Goal: Task Accomplishment & Management: Manage account settings

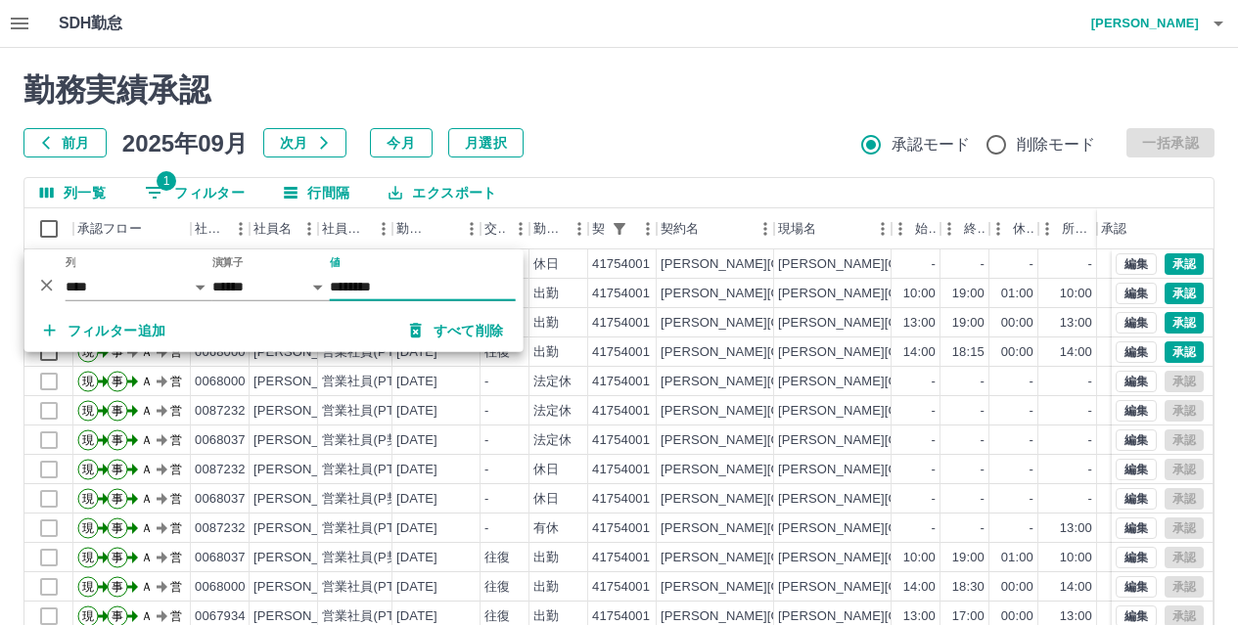
select select "**********"
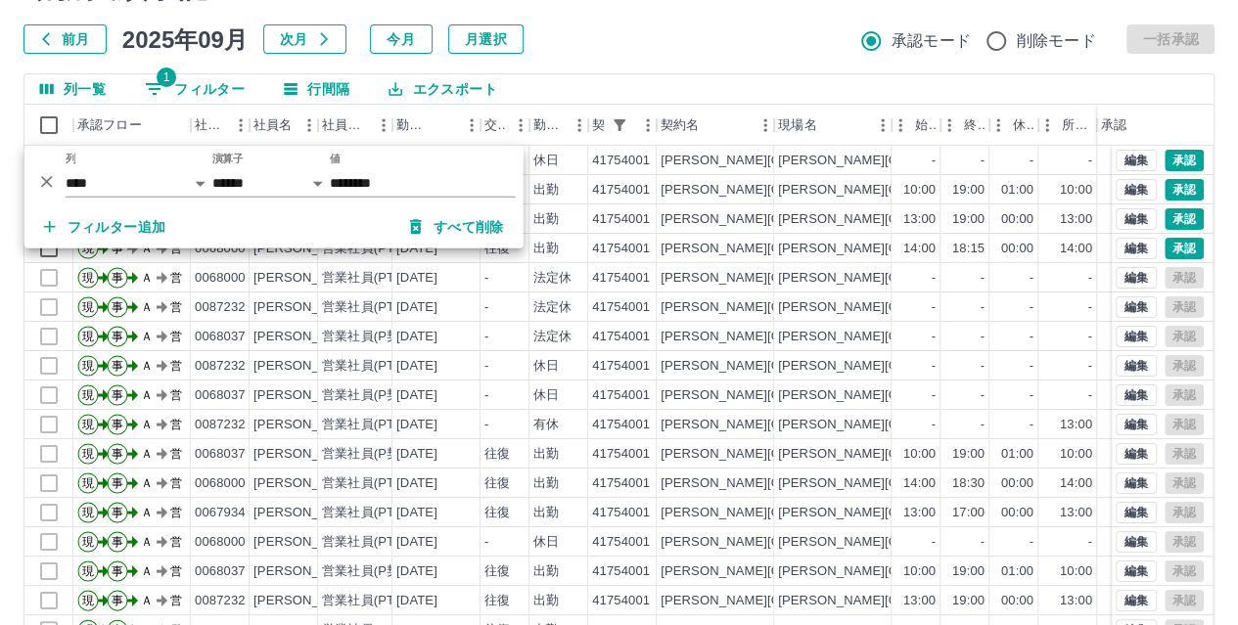
click at [686, 25] on div "勤務実績承認 前月 2025年09月 次月 今月 月選択 承認モード 削除モード 一括承認" at bounding box center [618, 11] width 1191 height 86
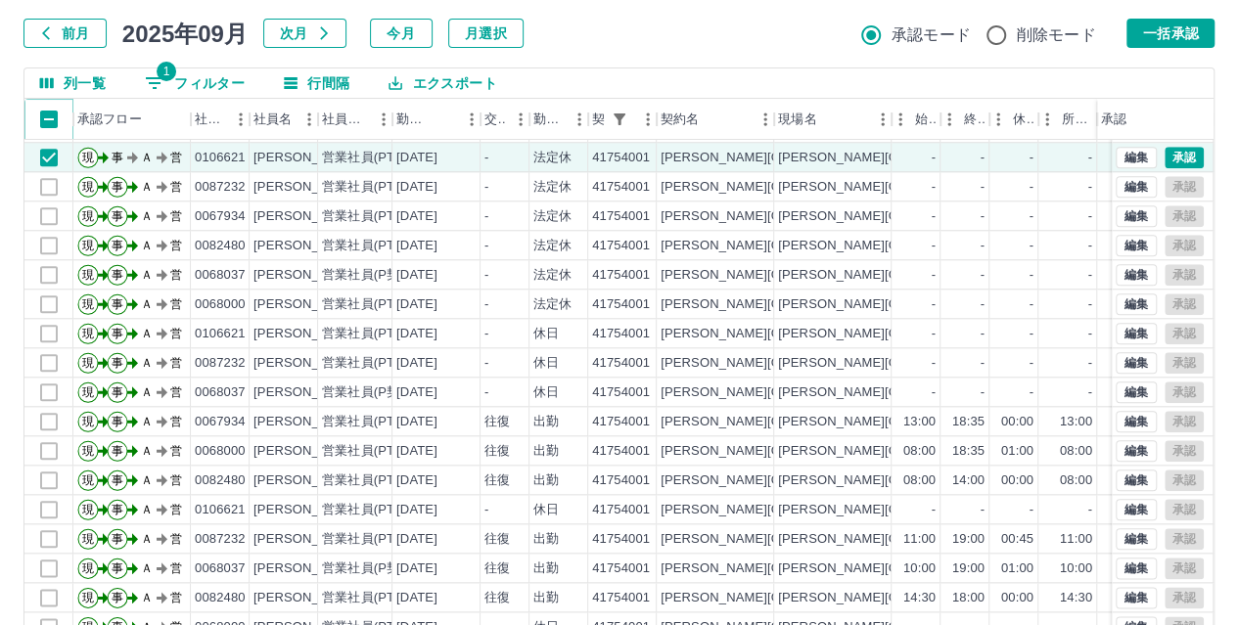
scroll to position [108, 0]
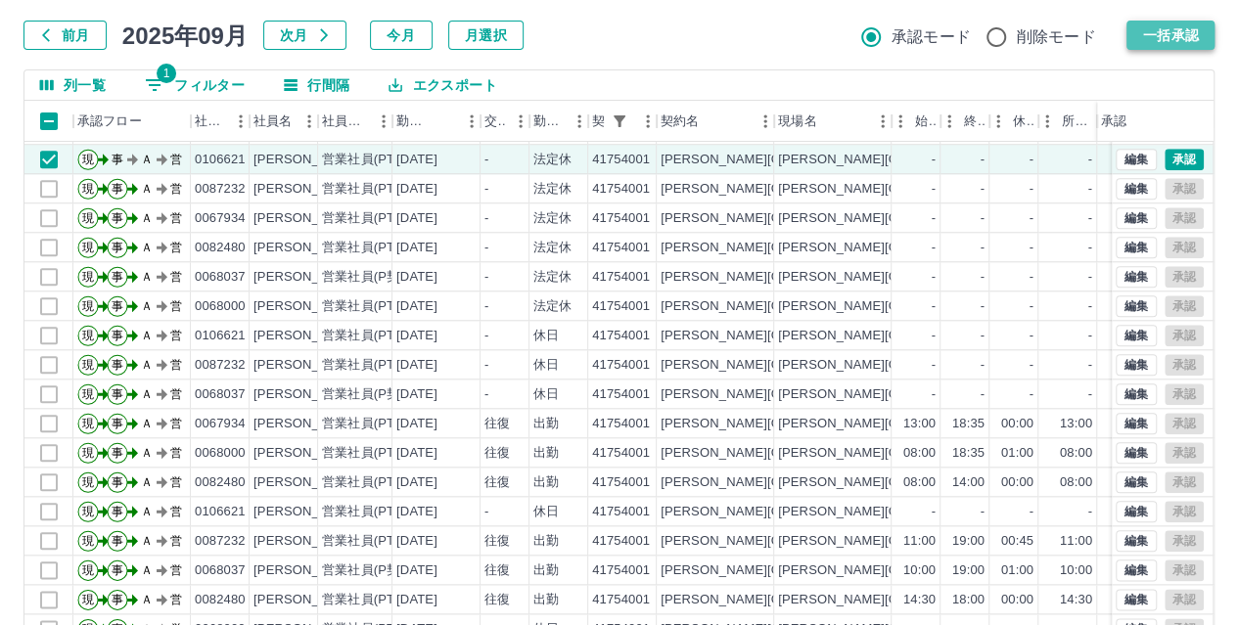
click at [1180, 37] on button "一括承認" at bounding box center [1170, 35] width 88 height 29
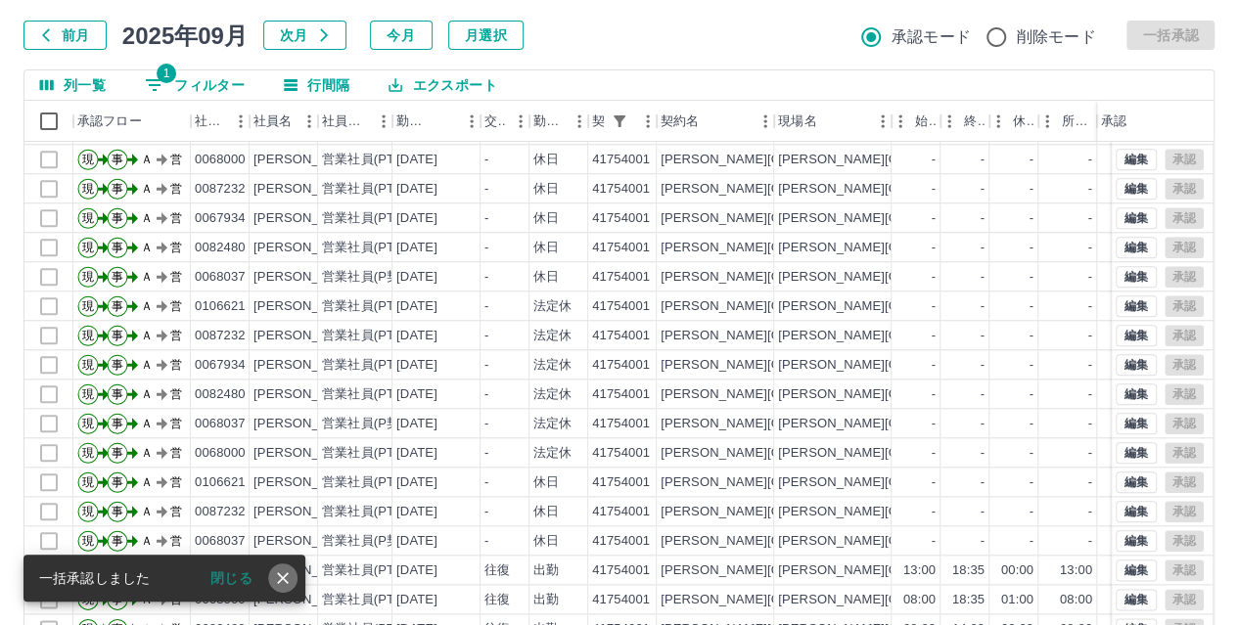
click at [290, 579] on icon "close" at bounding box center [283, 578] width 20 height 20
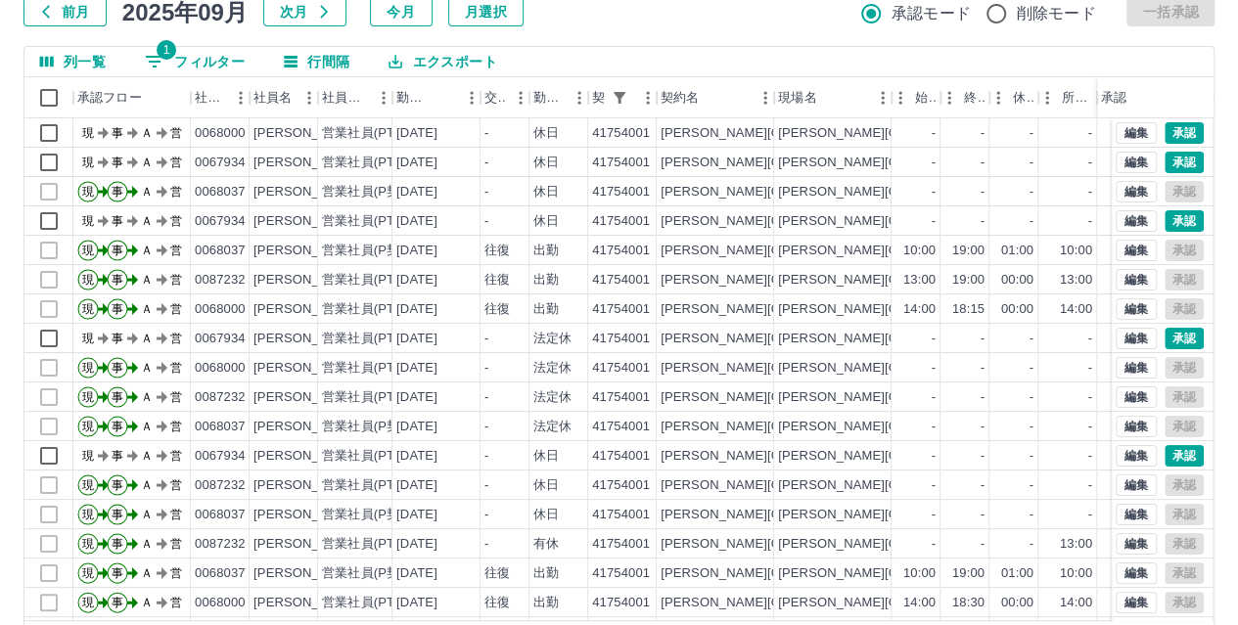
scroll to position [129, 0]
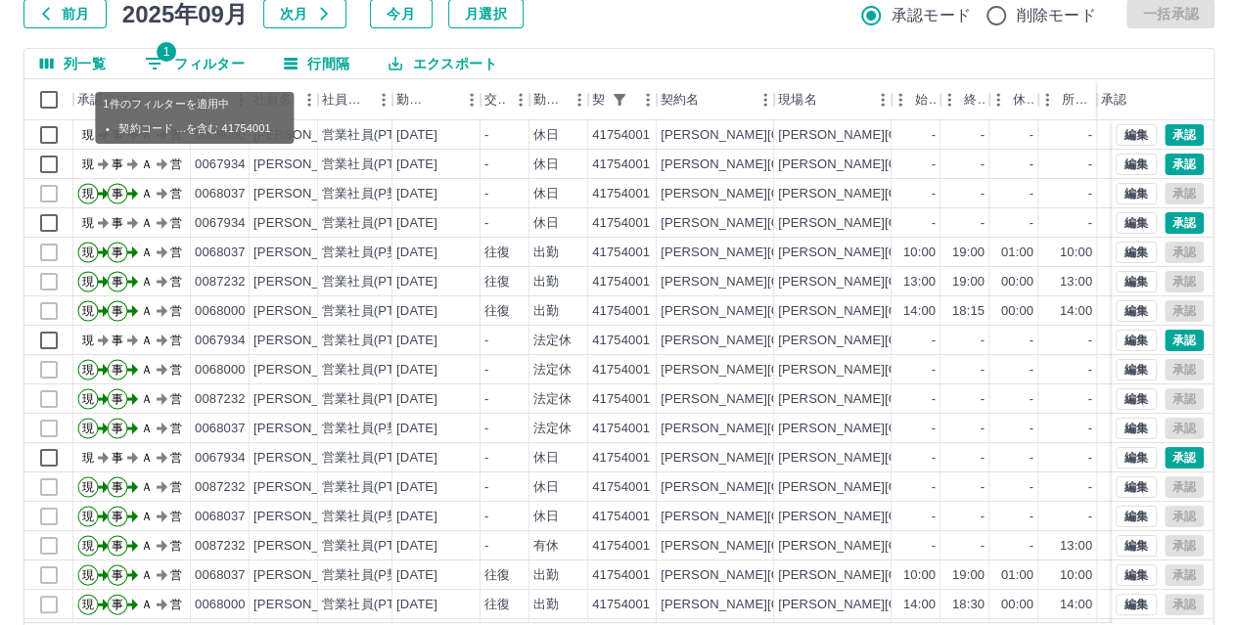
click at [187, 59] on button "1 フィルター" at bounding box center [194, 63] width 131 height 29
select select "**********"
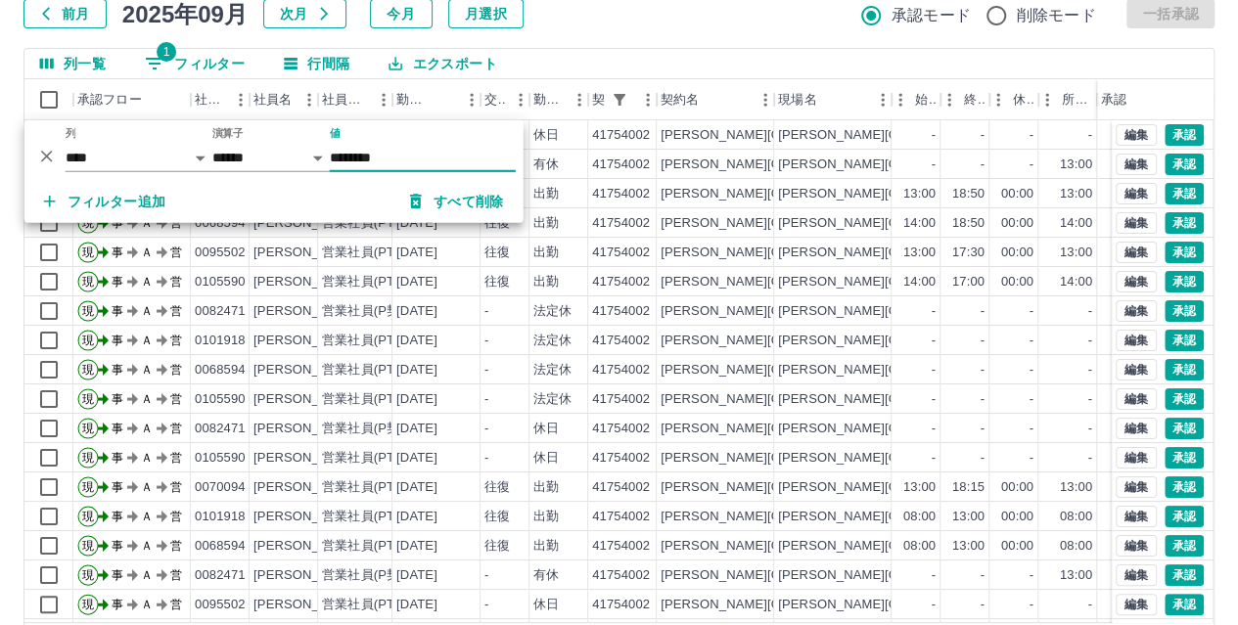
type input "********"
click at [747, 25] on div "前月 2025年09月 次月 今月 月選択 承認モード 削除モード 一括承認" at bounding box center [618, 13] width 1191 height 29
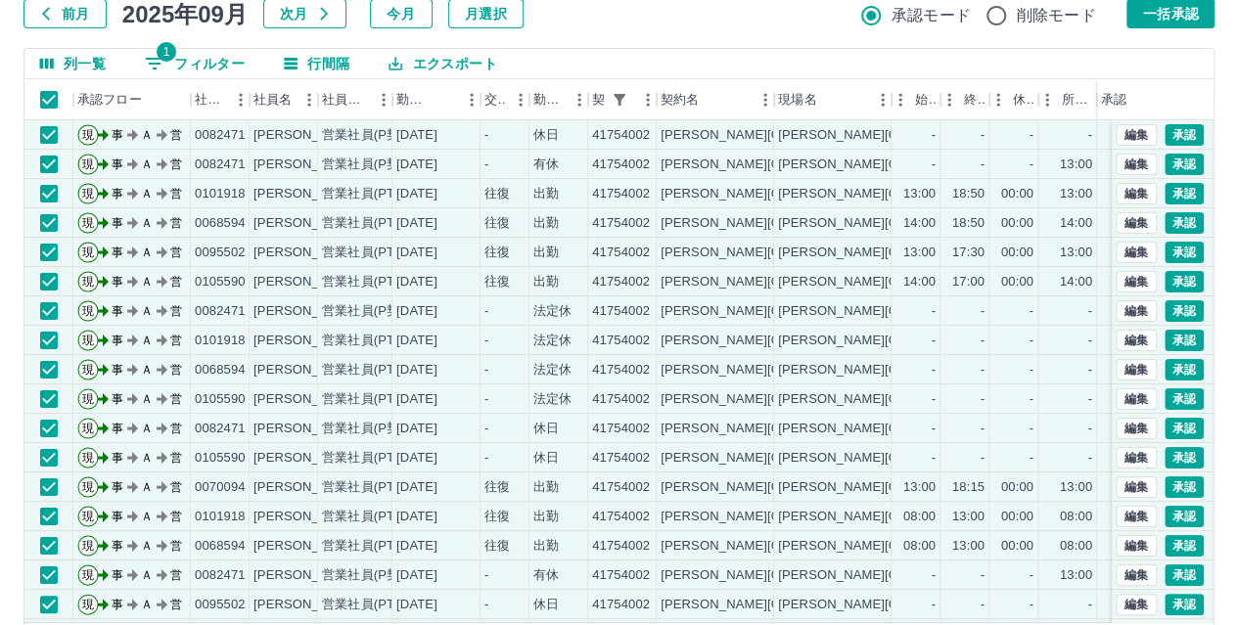
click at [735, 26] on div "前月 2025年09月 次月 今月 月選択 承認モード 削除モード 一括承認" at bounding box center [618, 13] width 1191 height 29
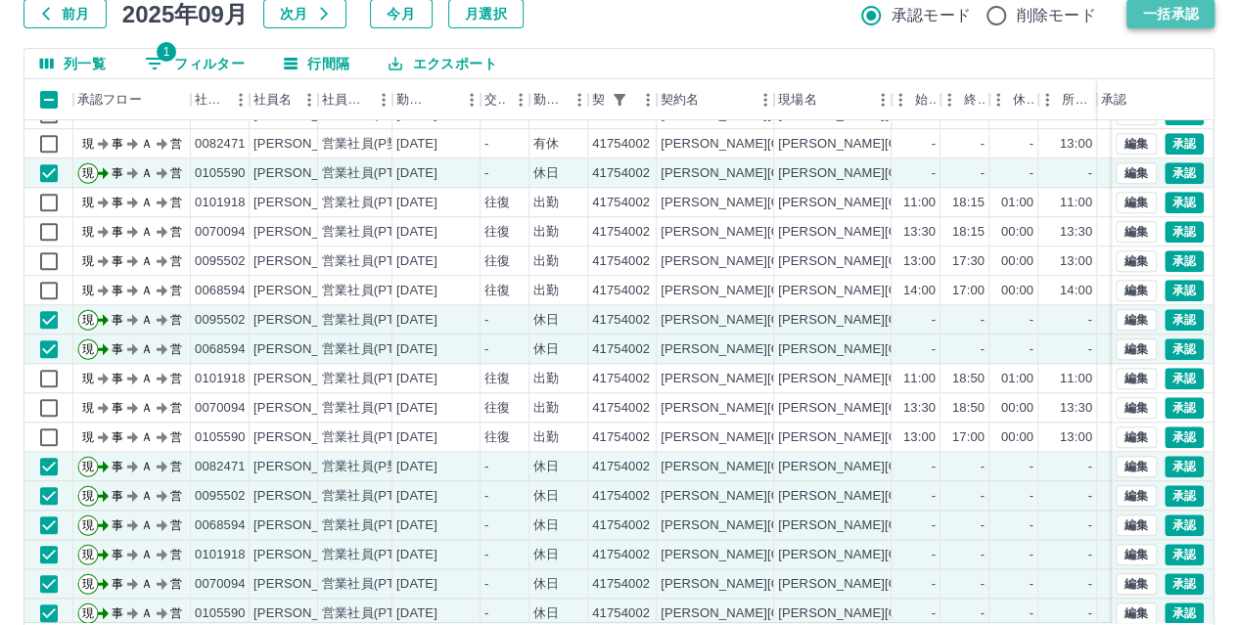
click at [1150, 24] on button "一括承認" at bounding box center [1170, 13] width 88 height 29
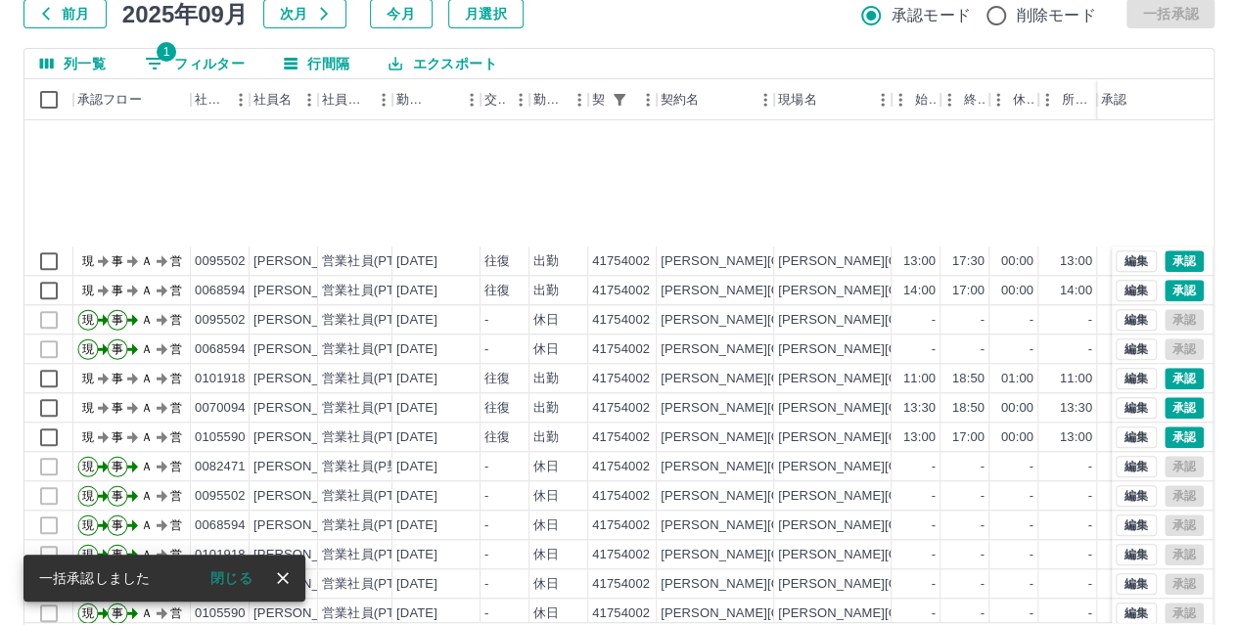
scroll to position [979, 0]
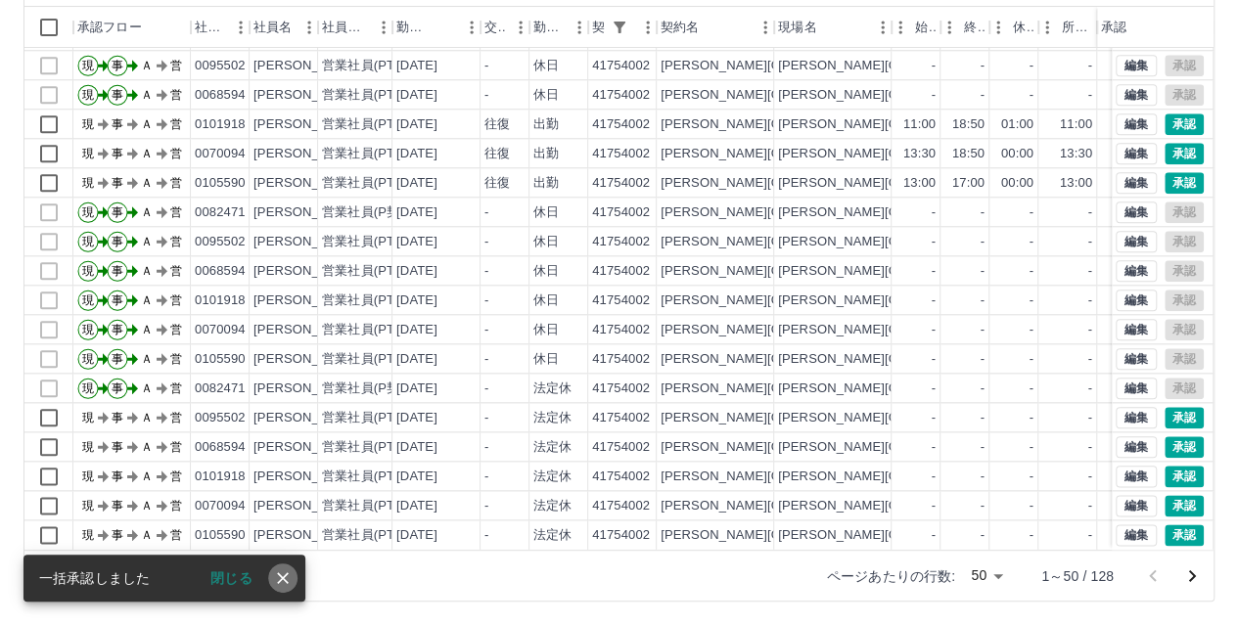
drag, startPoint x: 289, startPoint y: 577, endPoint x: 104, endPoint y: 557, distance: 186.0
click at [290, 577] on icon "close" at bounding box center [283, 578] width 20 height 20
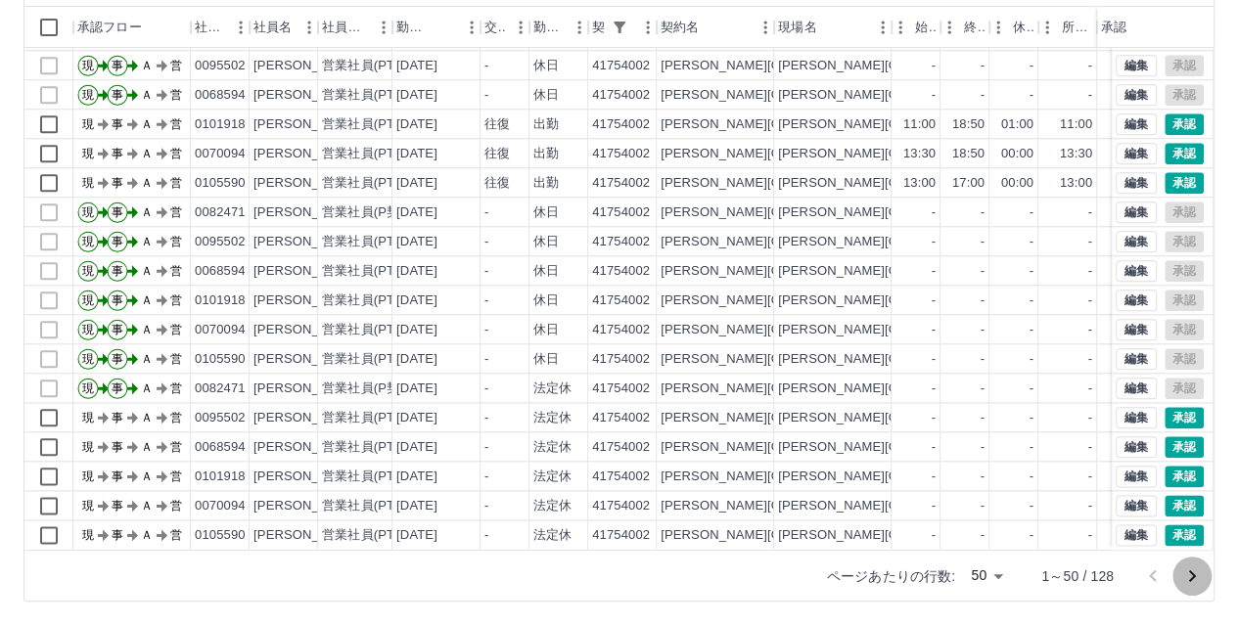
click at [1194, 575] on icon "次のページへ" at bounding box center [1192, 576] width 7 height 12
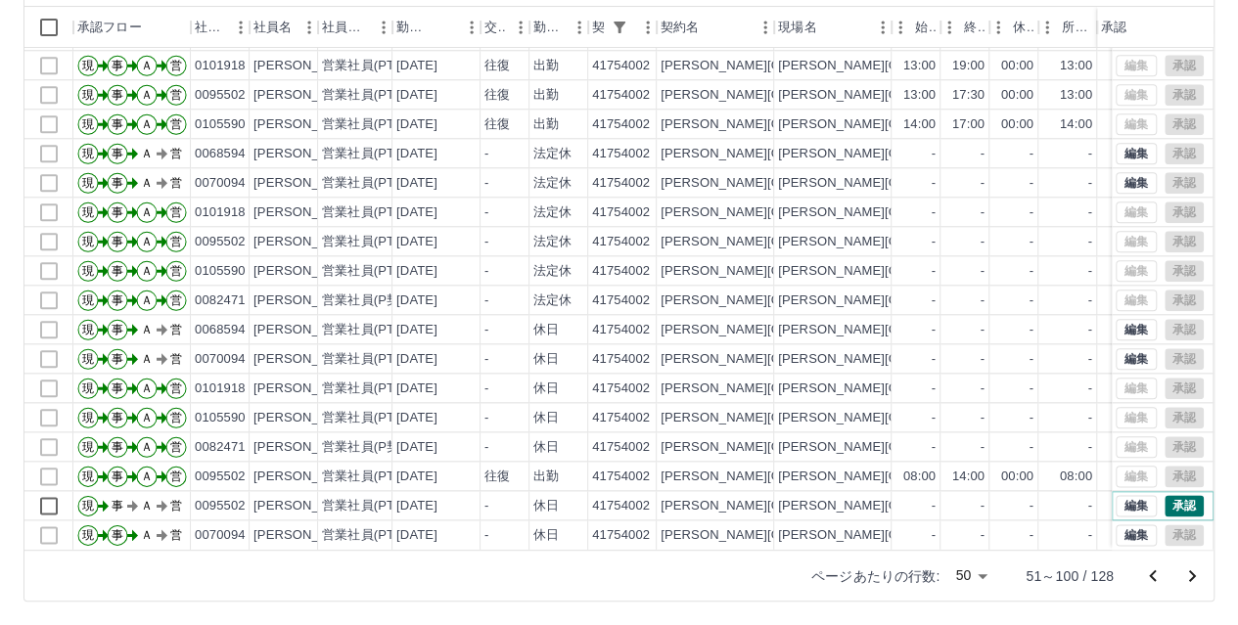
click at [1168, 495] on button "承認" at bounding box center [1183, 506] width 39 height 22
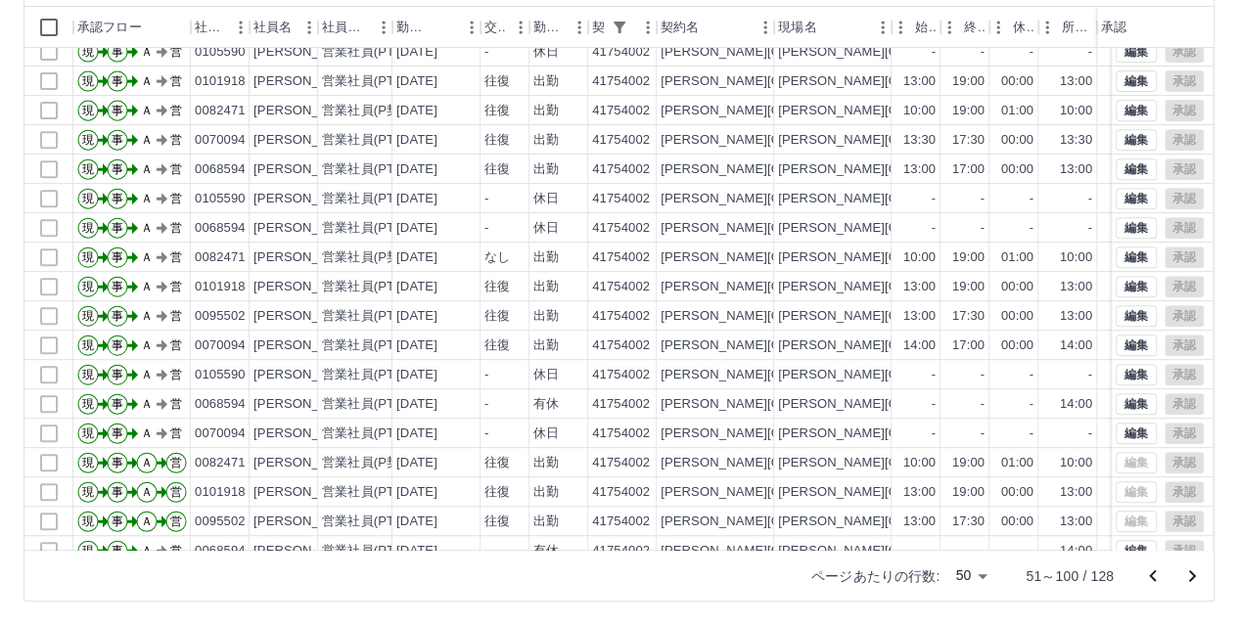
scroll to position [294, 0]
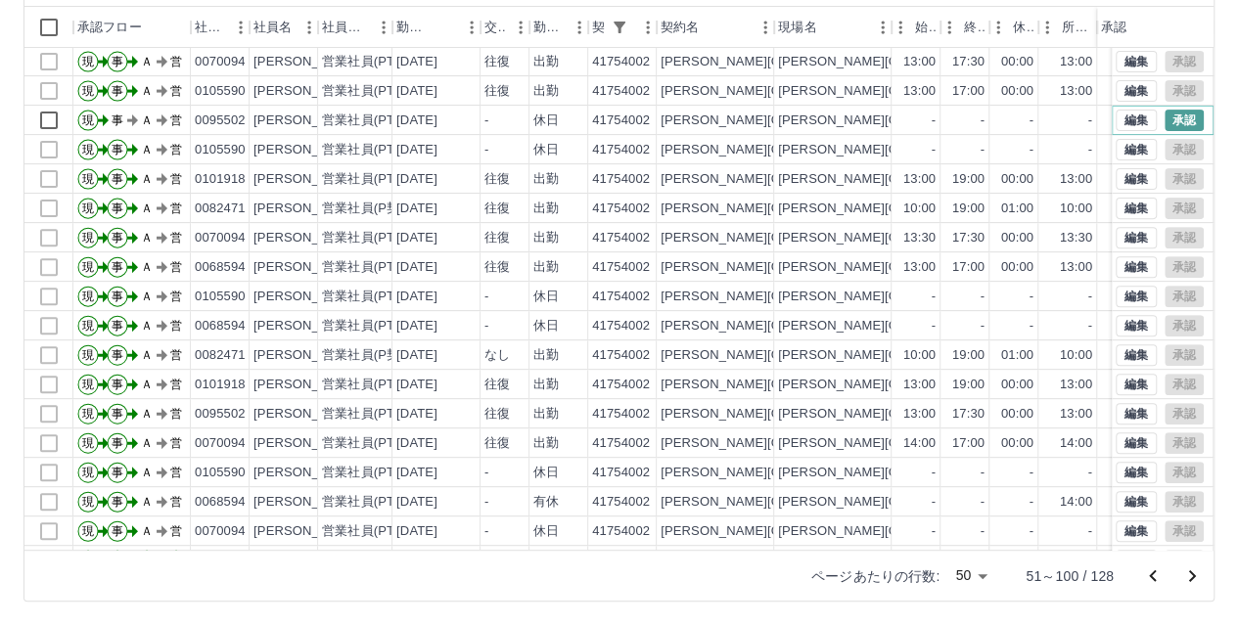
click at [1164, 121] on button "承認" at bounding box center [1183, 121] width 39 height 22
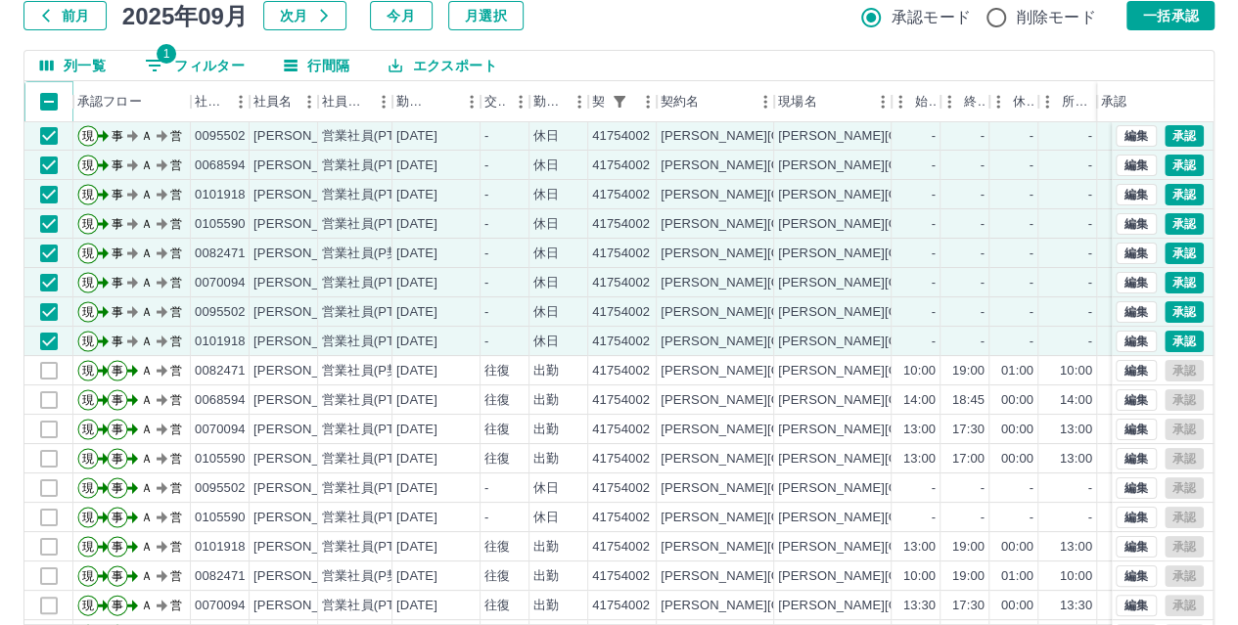
scroll to position [120, 0]
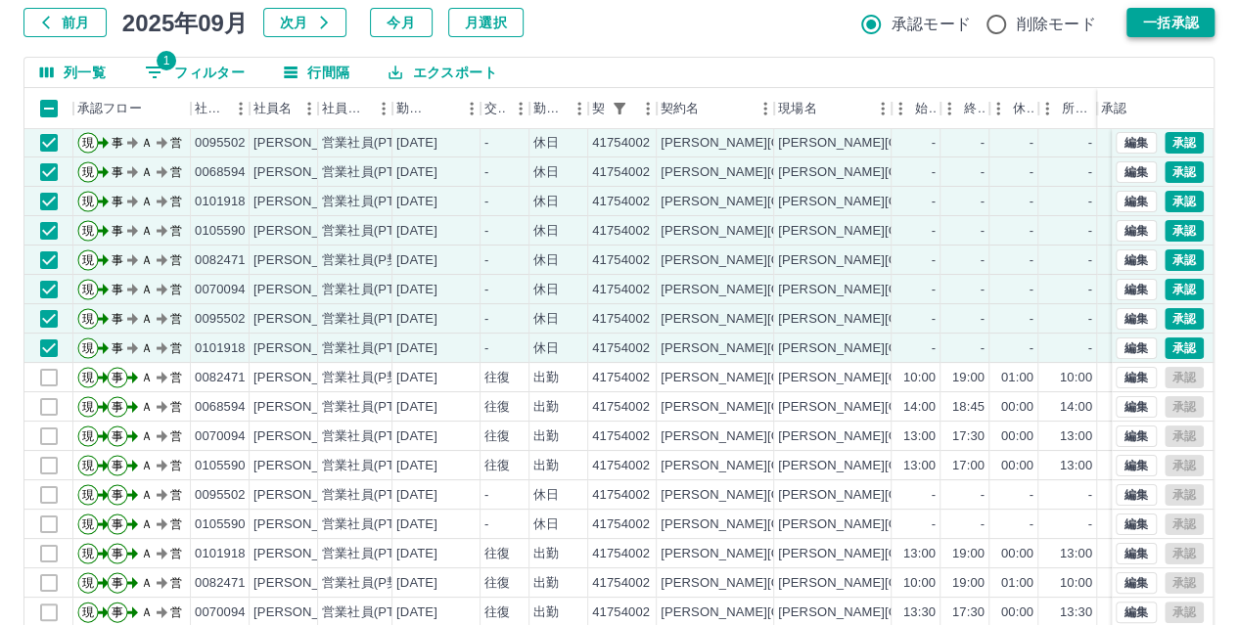
click at [1184, 28] on button "一括承認" at bounding box center [1170, 22] width 88 height 29
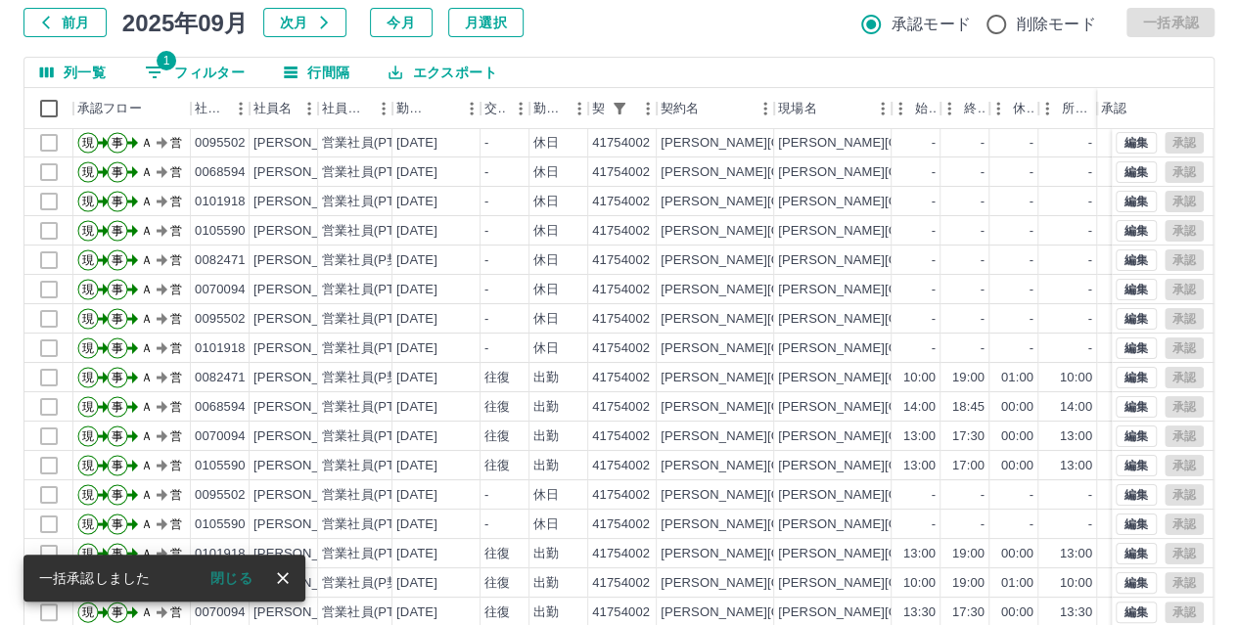
click at [288, 574] on icon "close" at bounding box center [283, 578] width 12 height 12
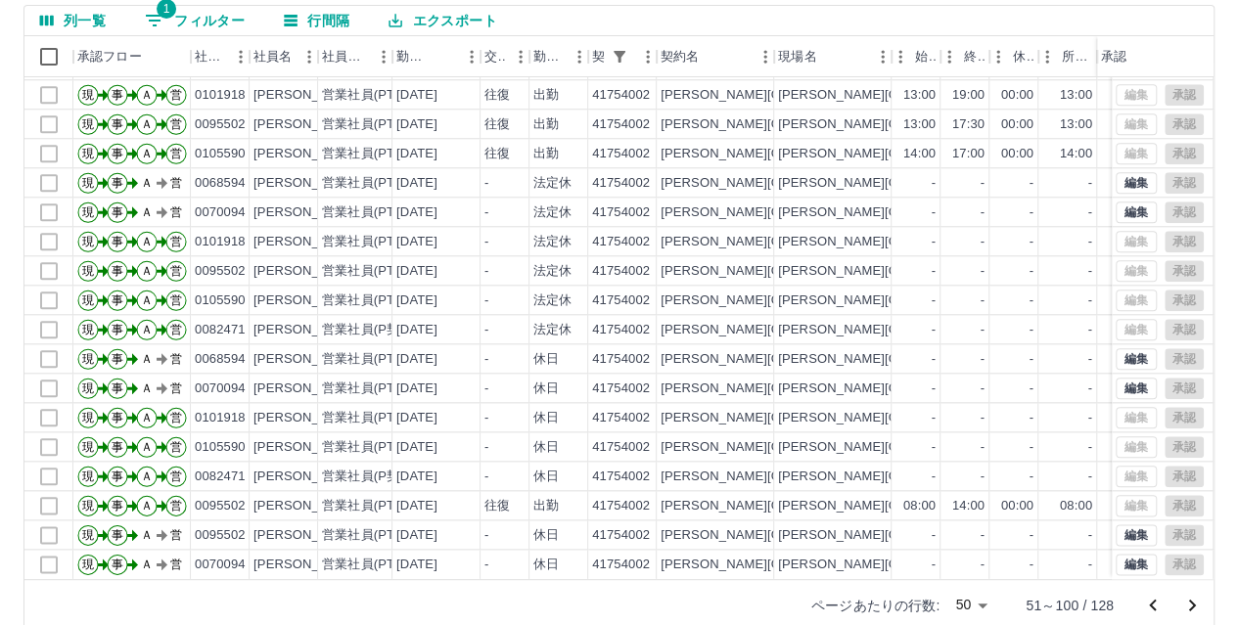
scroll to position [202, 0]
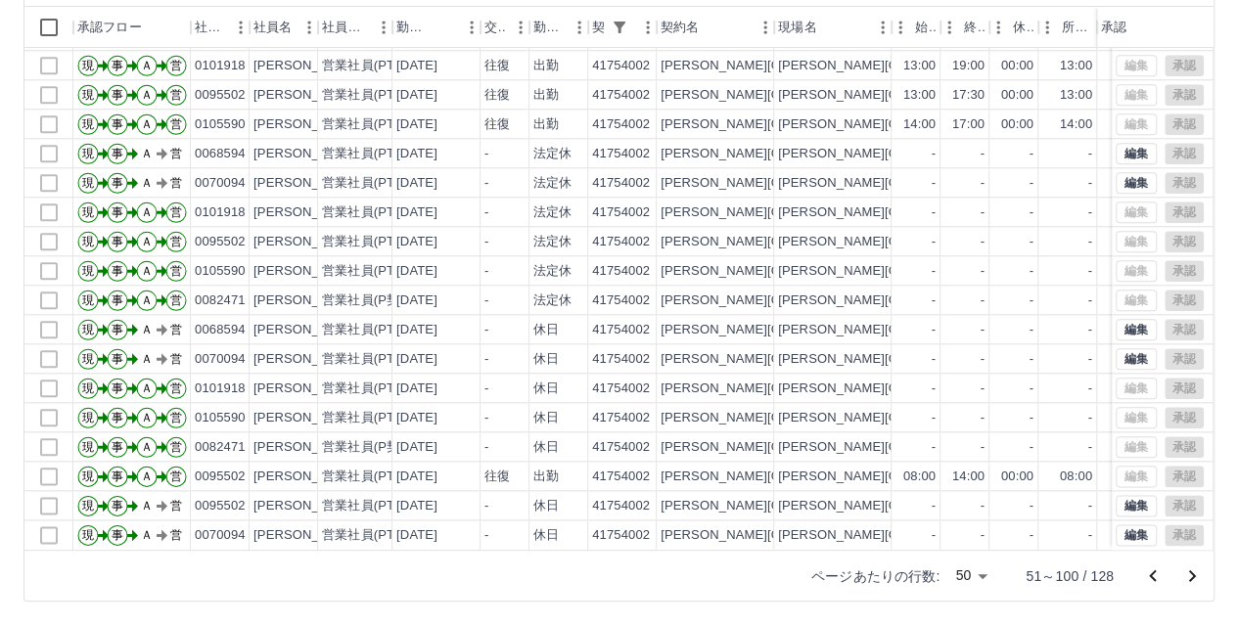
click at [1197, 576] on icon "次のページへ" at bounding box center [1191, 575] width 23 height 23
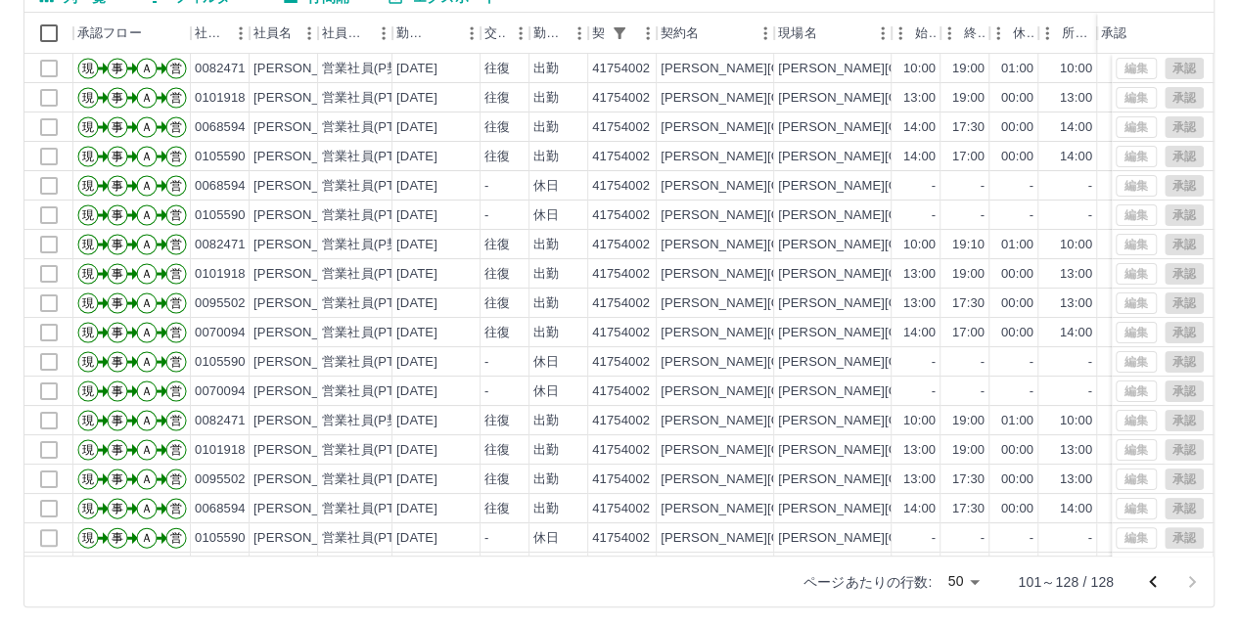
scroll to position [0, 0]
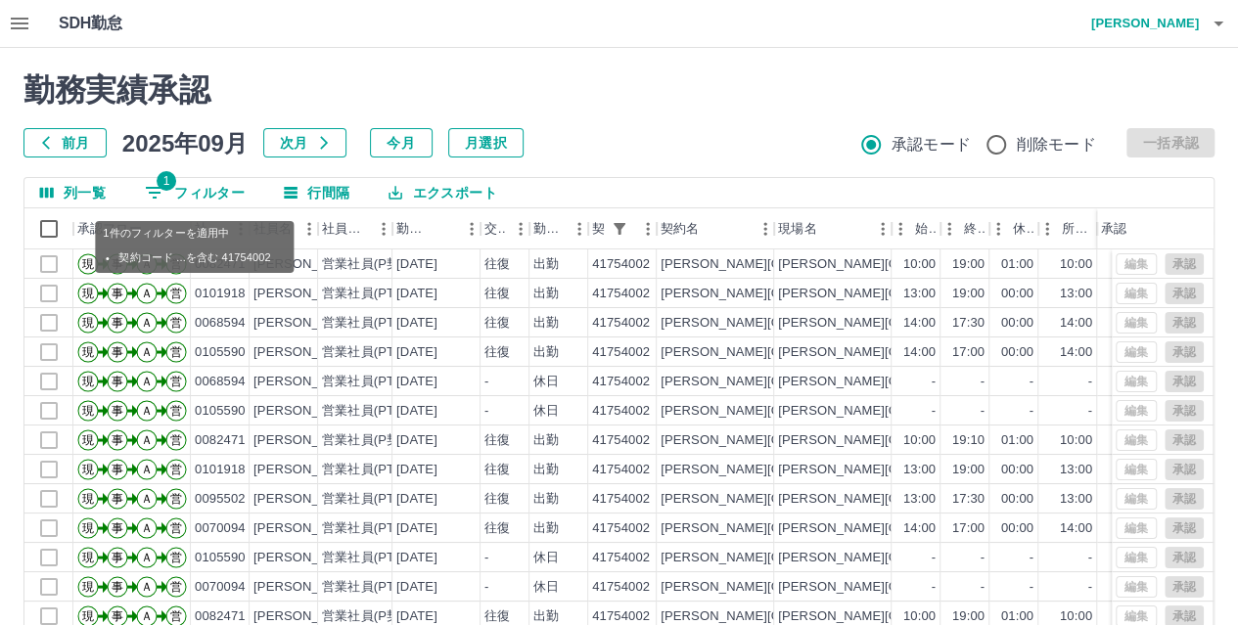
click at [170, 187] on span "1" at bounding box center [167, 181] width 20 height 20
select select "**********"
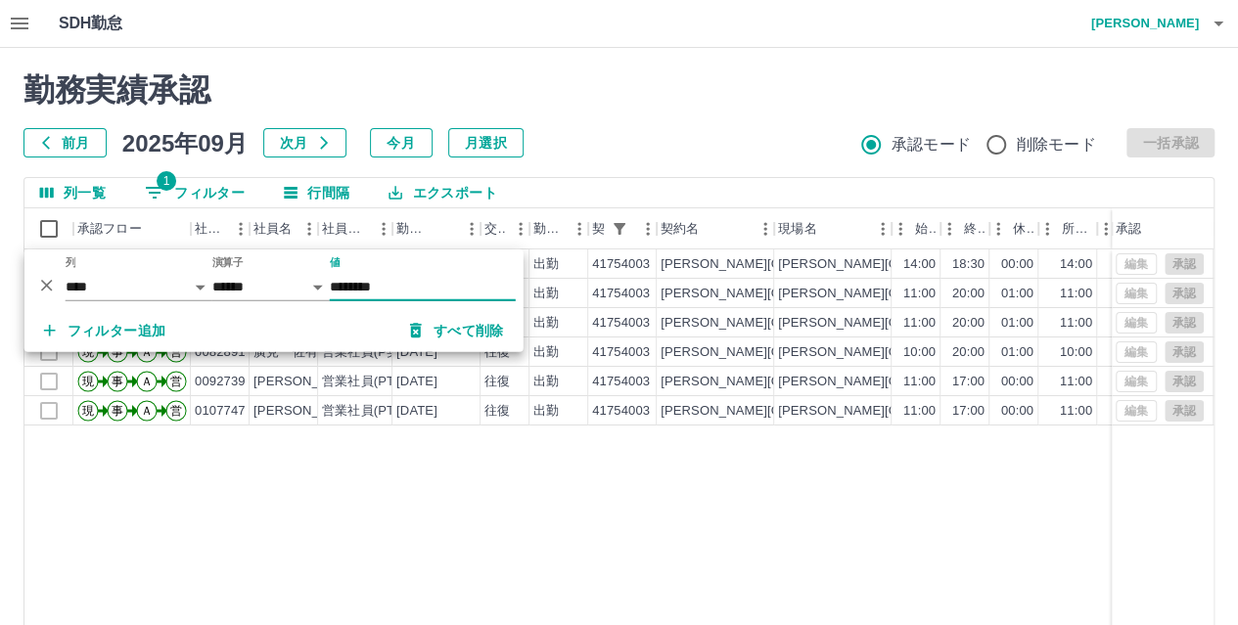
type input "********"
click at [482, 513] on div "現 事 Ａ 営 0107747 [PERSON_NAME] 営業社員(PT契約) [DATE] 往復 出勤 41754003 [PERSON_NAME][GE…" at bounding box center [878, 499] width 1708 height 501
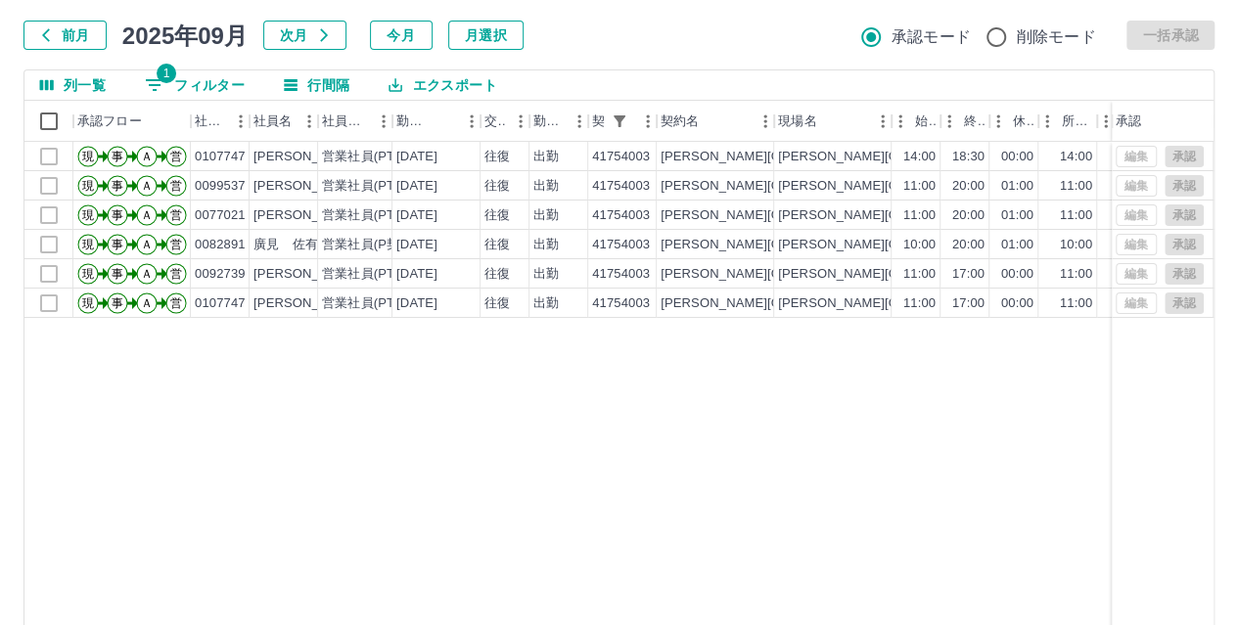
scroll to position [174, 0]
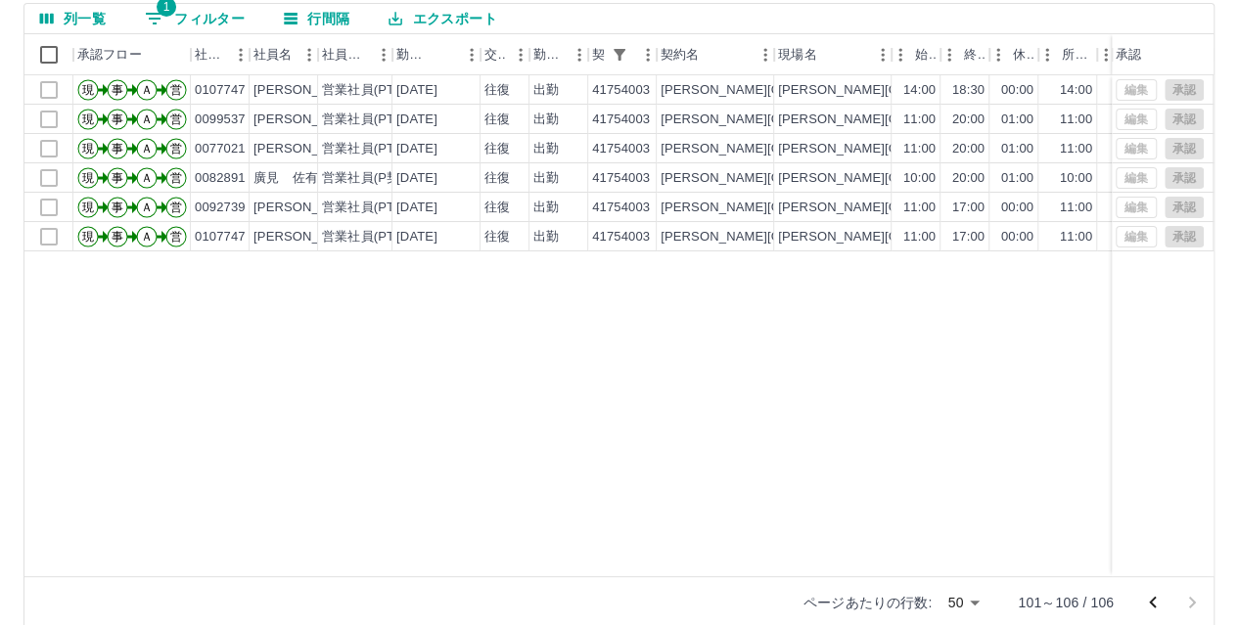
click at [1149, 602] on icon "前のページへ" at bounding box center [1152, 602] width 23 height 23
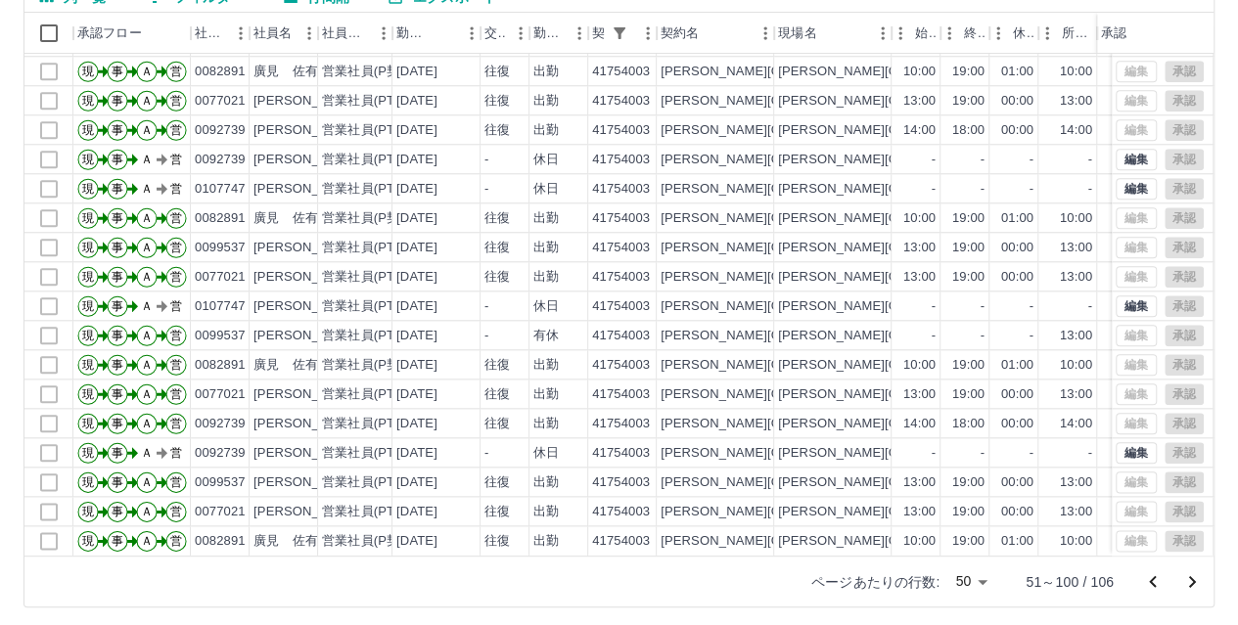
scroll to position [202, 0]
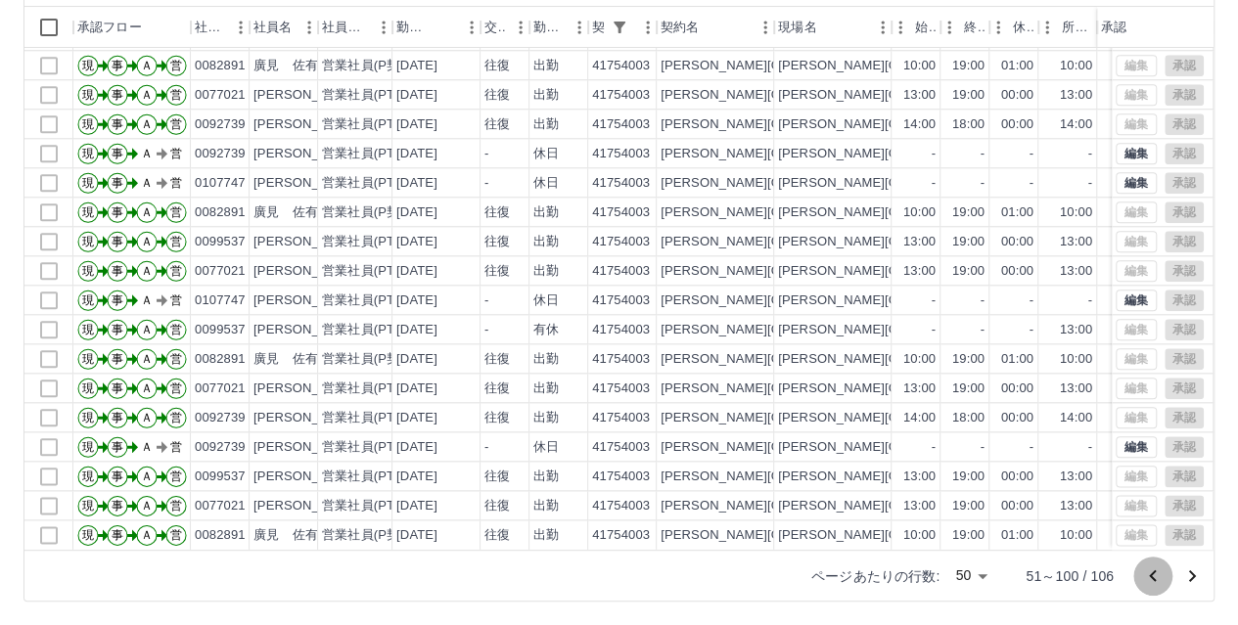
click at [1154, 568] on icon "前のページへ" at bounding box center [1152, 575] width 23 height 23
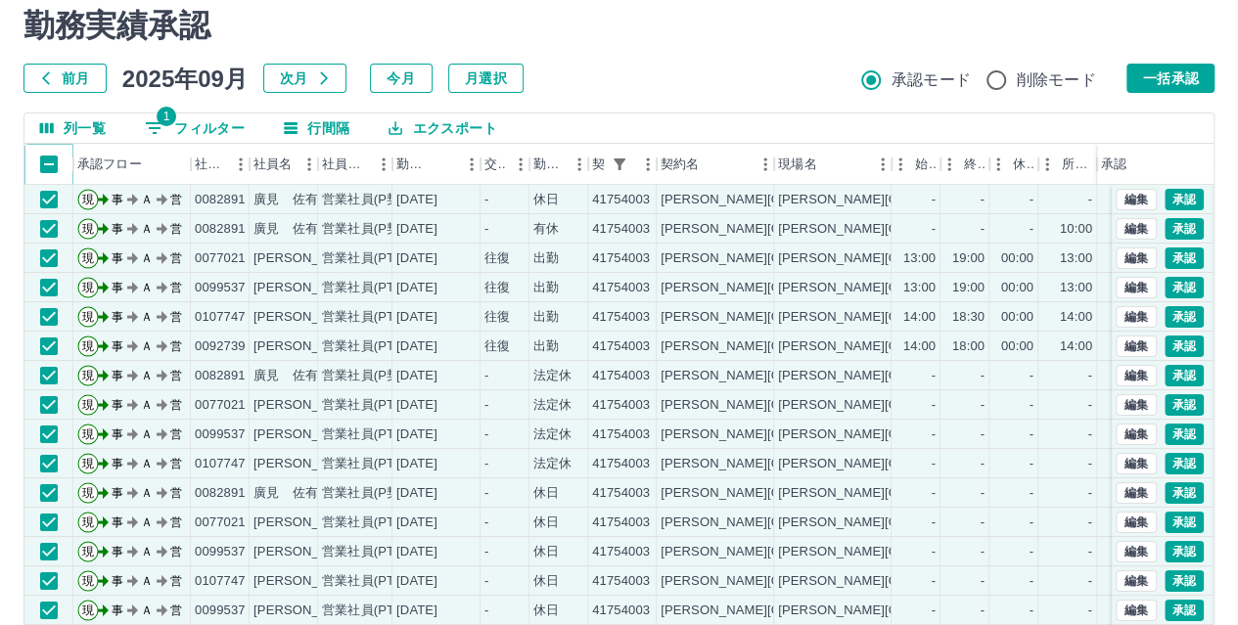
scroll to position [53, 0]
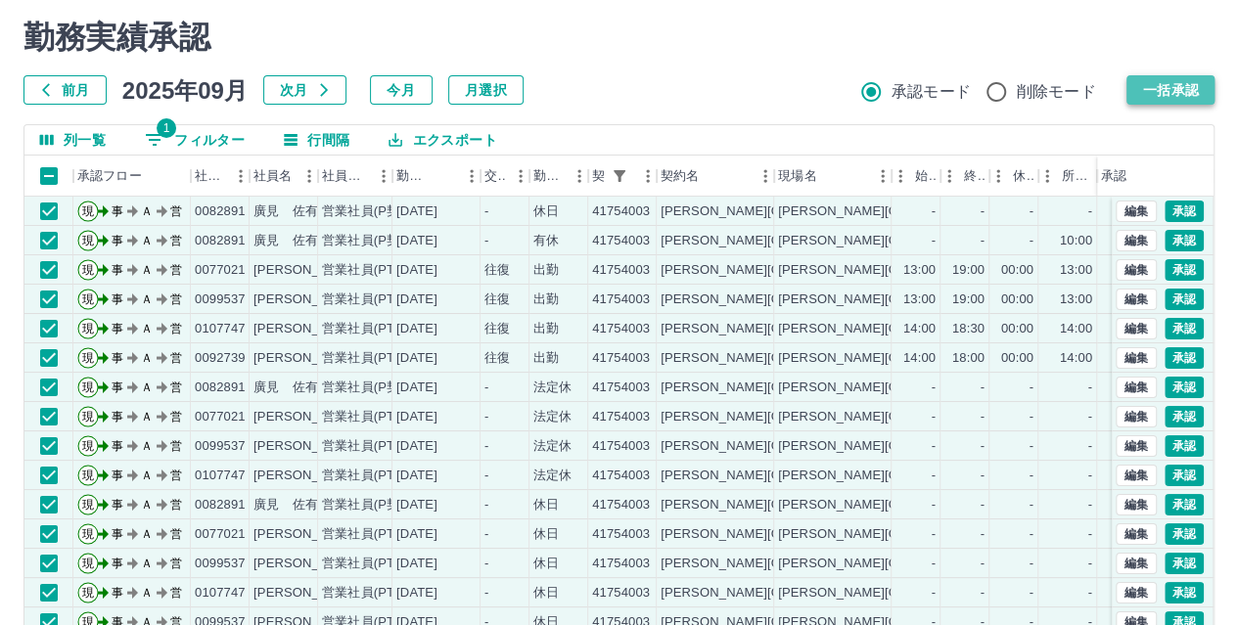
click at [1174, 89] on button "一括承認" at bounding box center [1170, 89] width 88 height 29
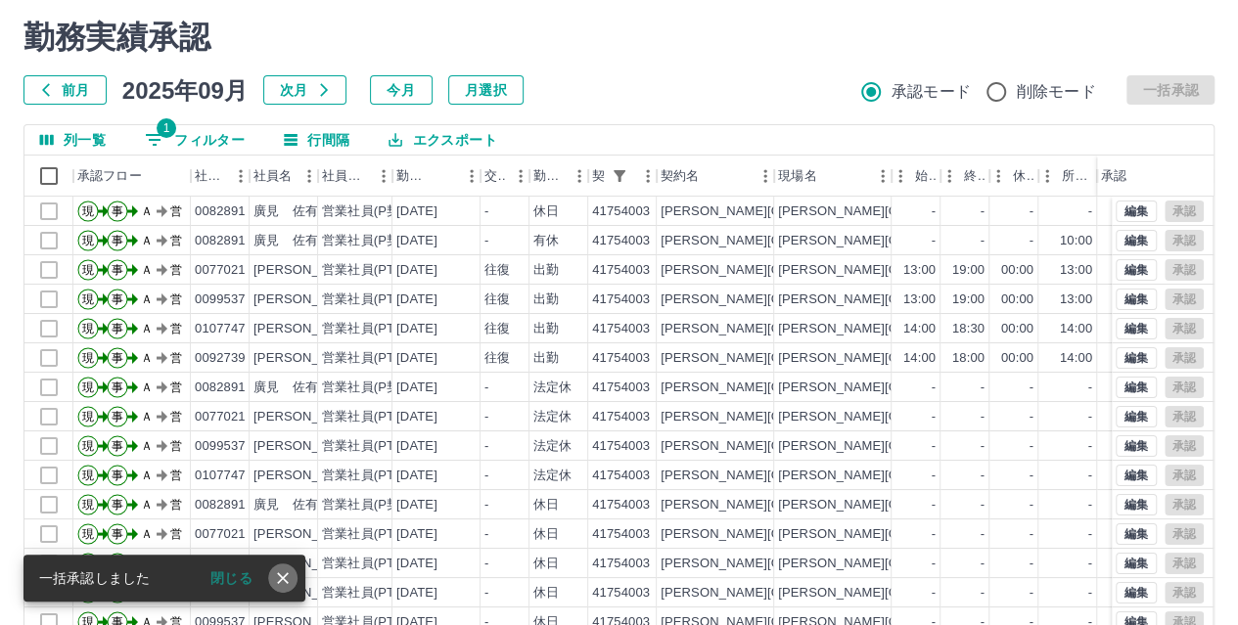
click at [278, 582] on icon "close" at bounding box center [283, 578] width 20 height 20
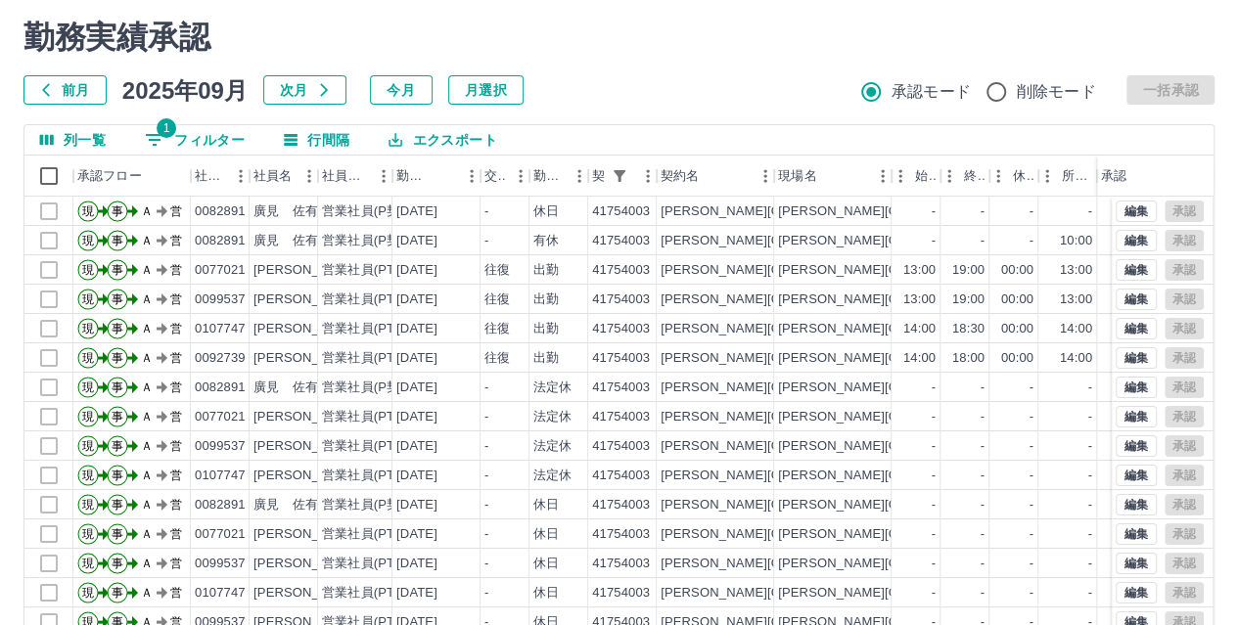
click at [202, 138] on button "1 フィルター" at bounding box center [194, 139] width 131 height 29
select select "**********"
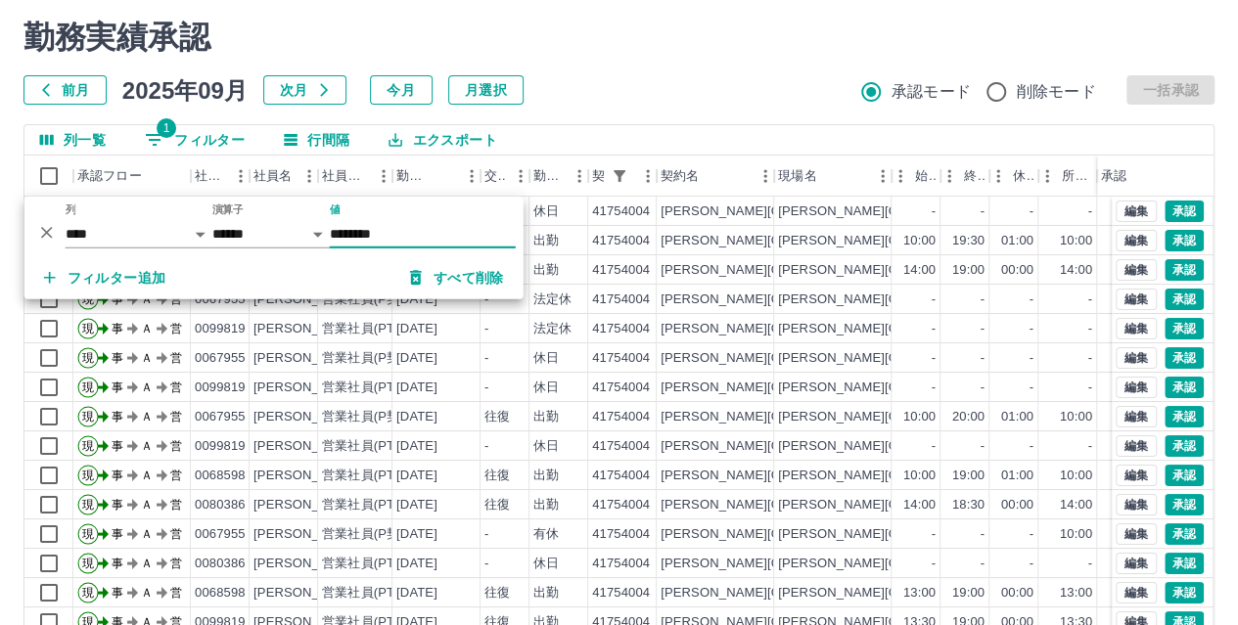
type input "********"
click at [712, 81] on div "前月 2025年09月 次月 今月 月選択 承認モード 削除モード 一括承認" at bounding box center [618, 89] width 1191 height 29
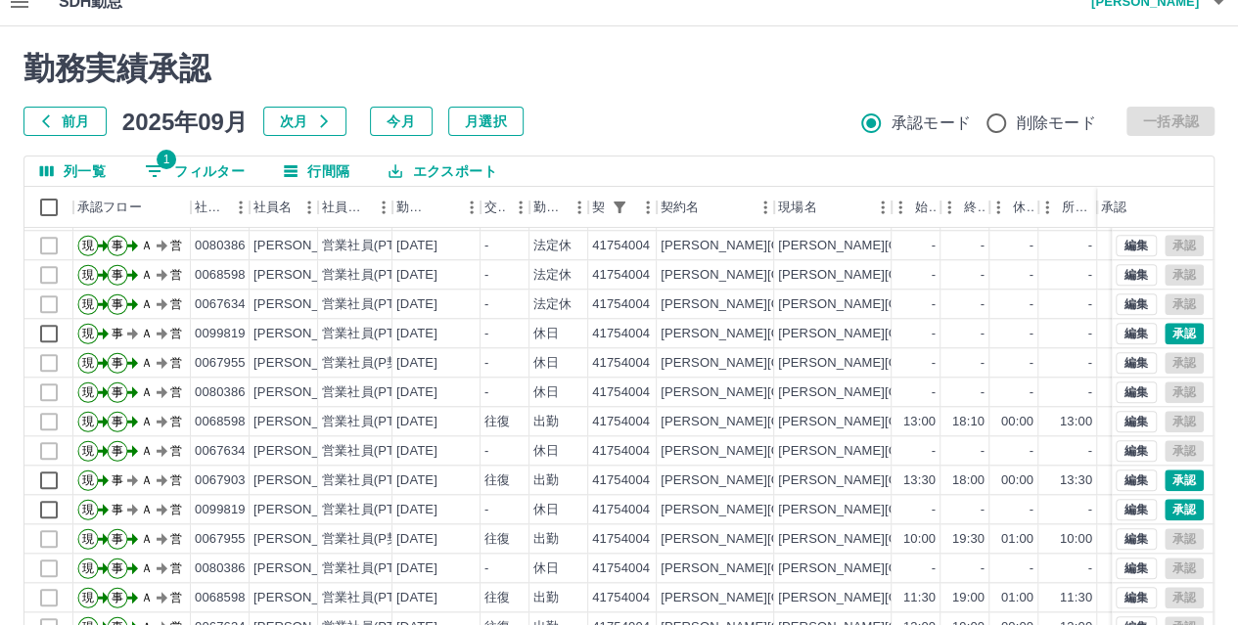
scroll to position [20, 0]
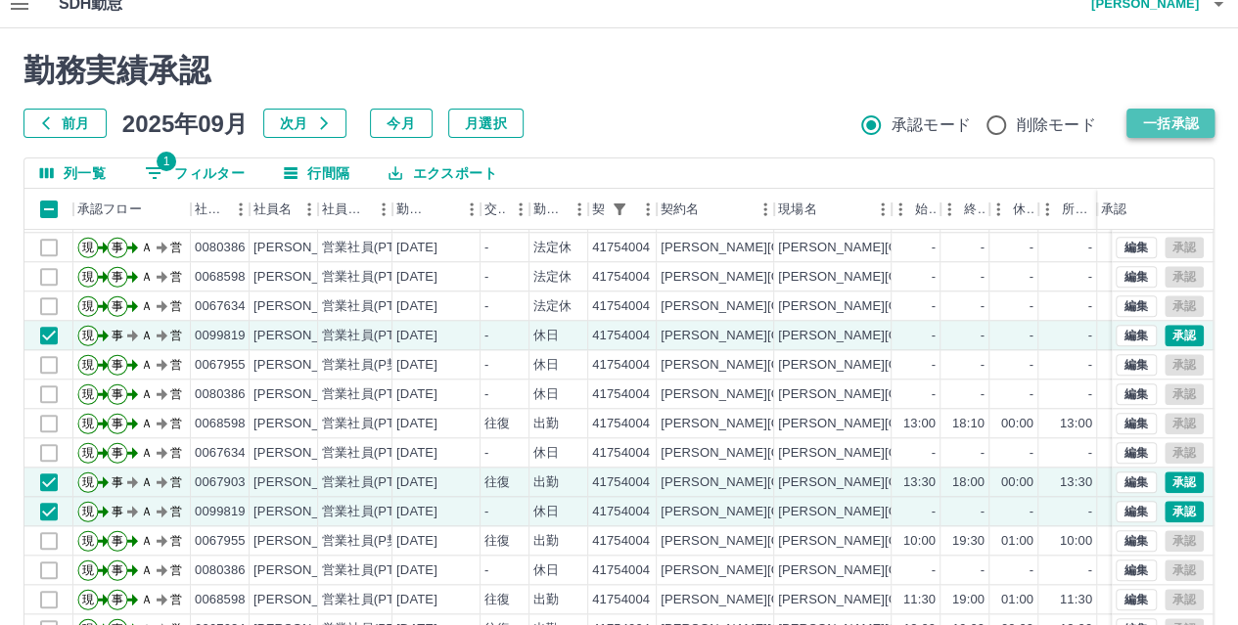
click at [1170, 117] on button "一括承認" at bounding box center [1170, 123] width 88 height 29
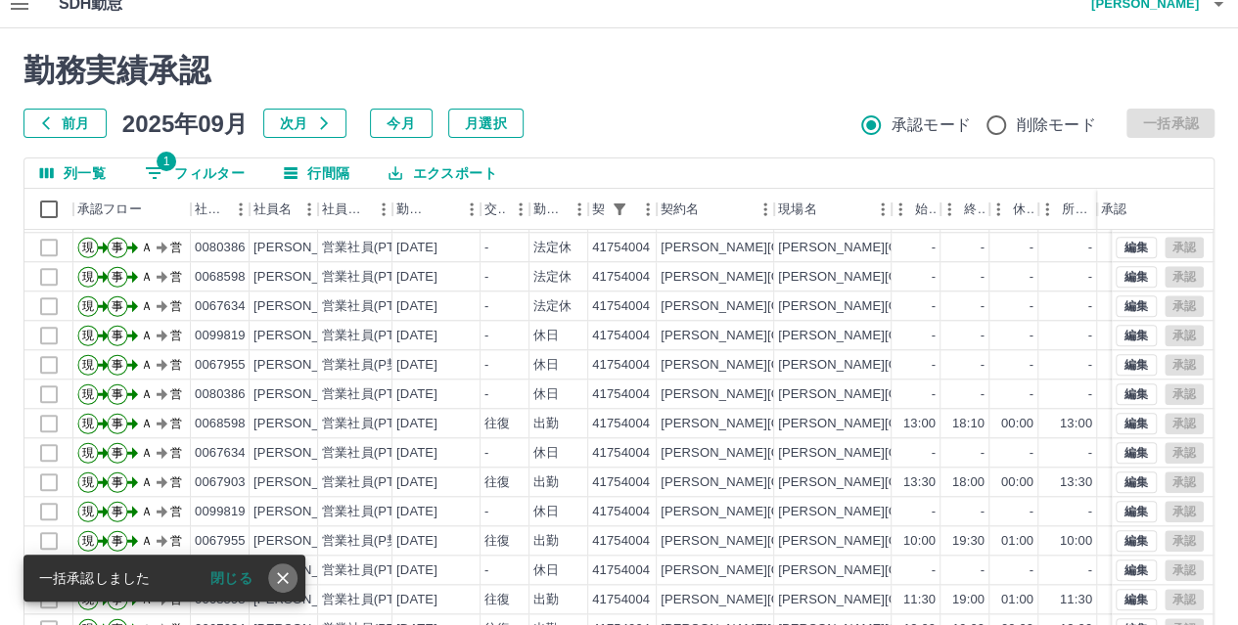
drag, startPoint x: 276, startPoint y: 588, endPoint x: 1245, endPoint y: 229, distance: 1033.8
click at [276, 588] on button "close" at bounding box center [282, 577] width 29 height 29
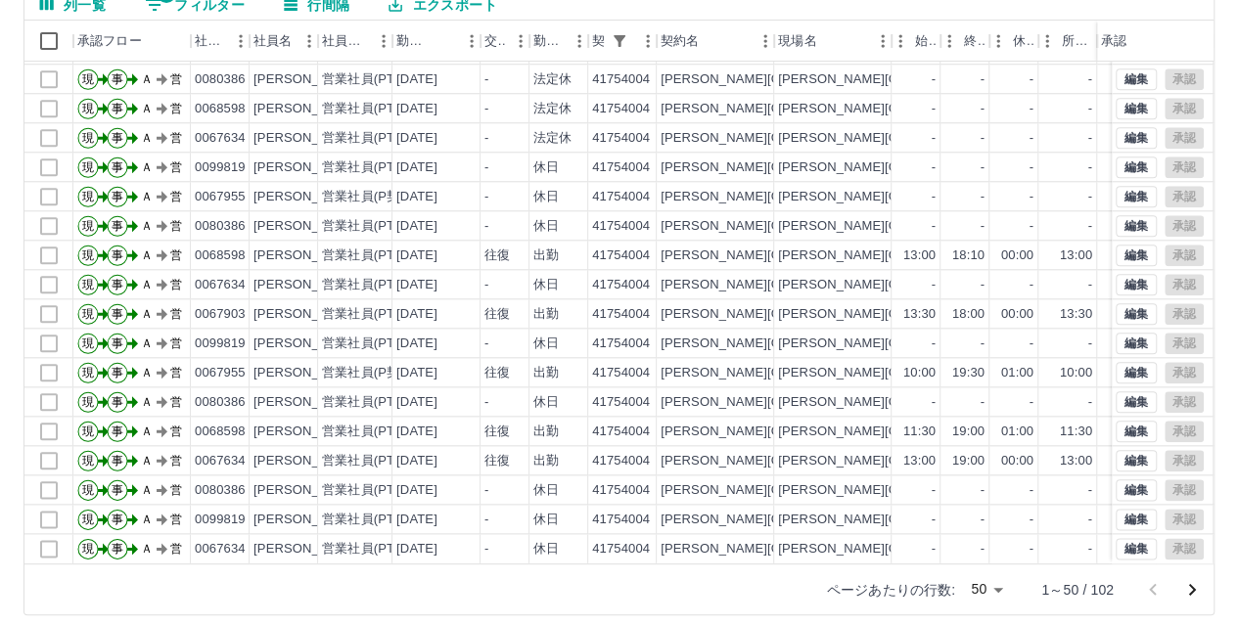
scroll to position [202, 0]
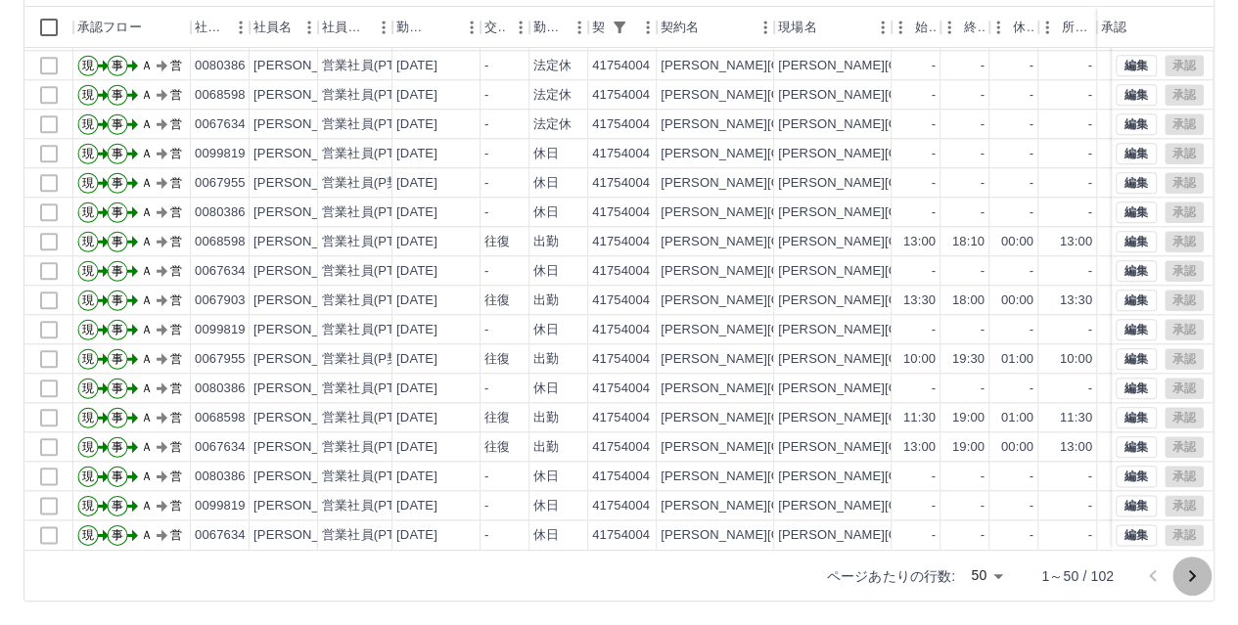
click at [1197, 576] on icon "次のページへ" at bounding box center [1191, 575] width 23 height 23
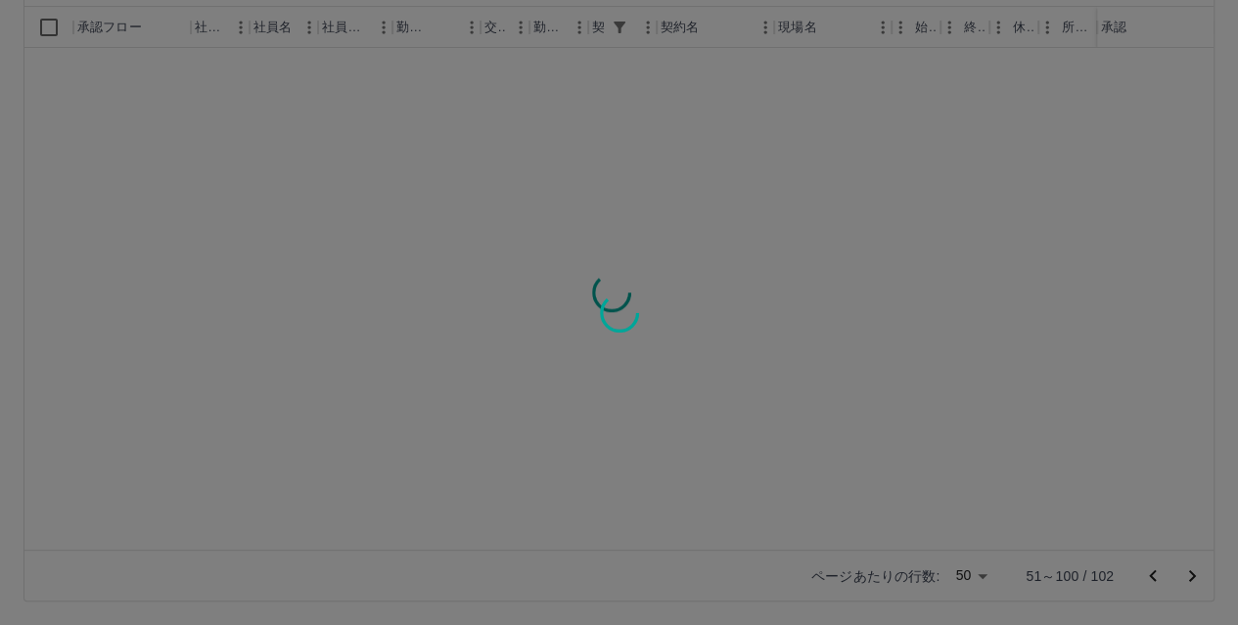
scroll to position [0, 0]
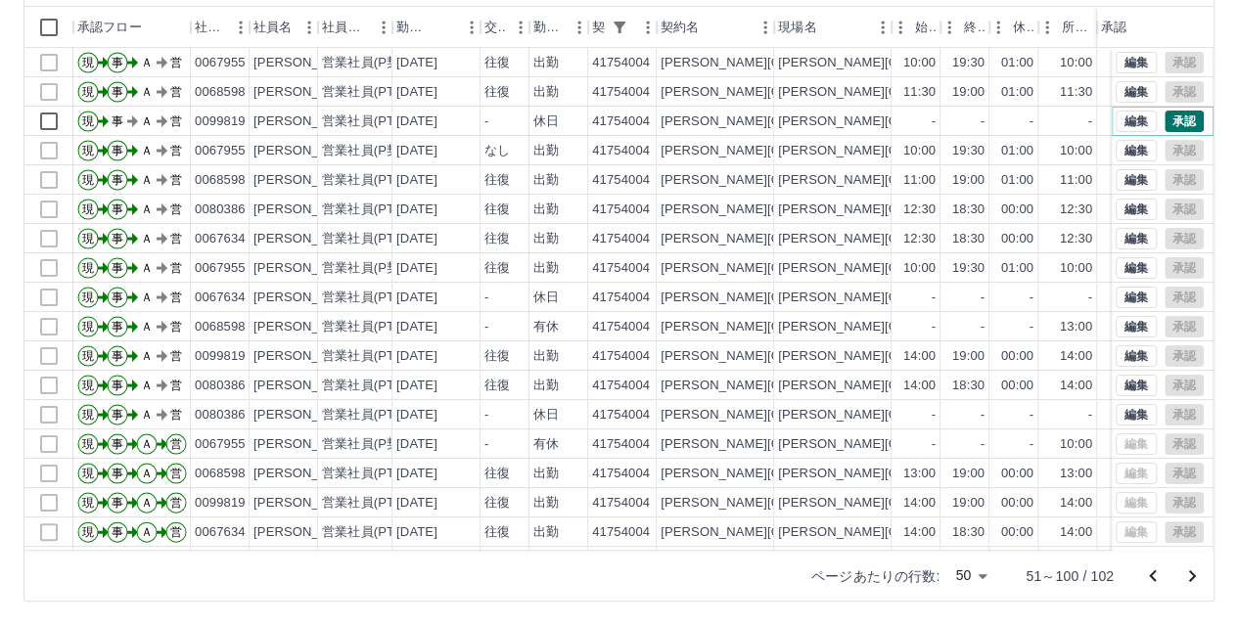
click at [1176, 119] on button "承認" at bounding box center [1183, 122] width 39 height 22
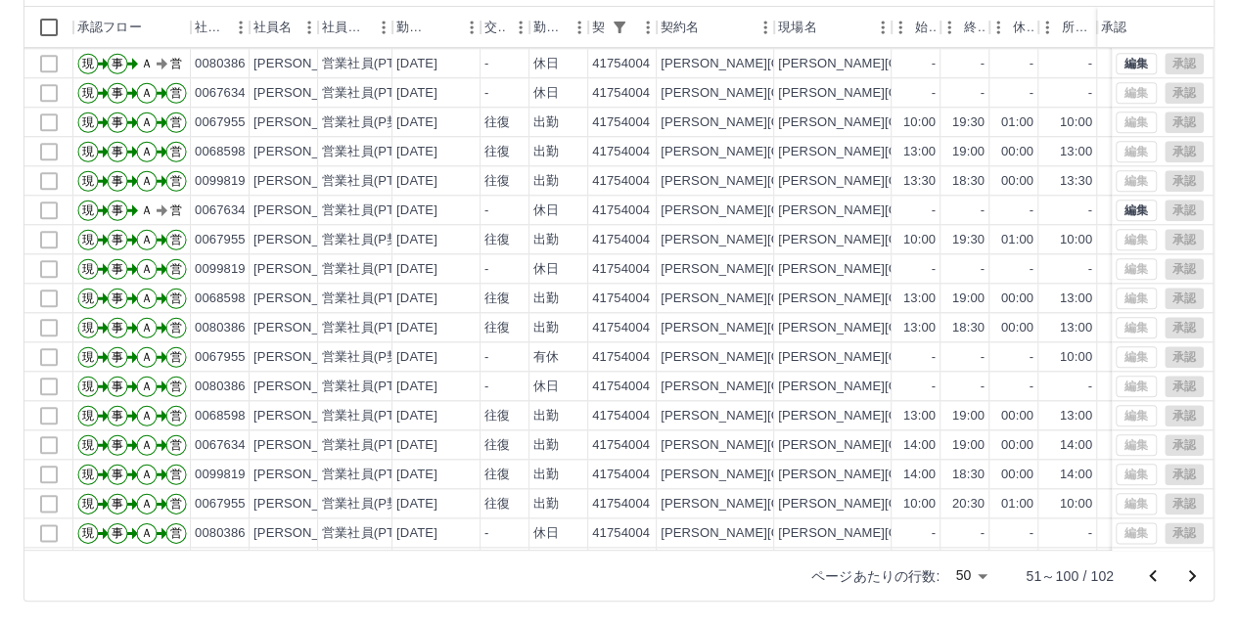
scroll to position [979, 0]
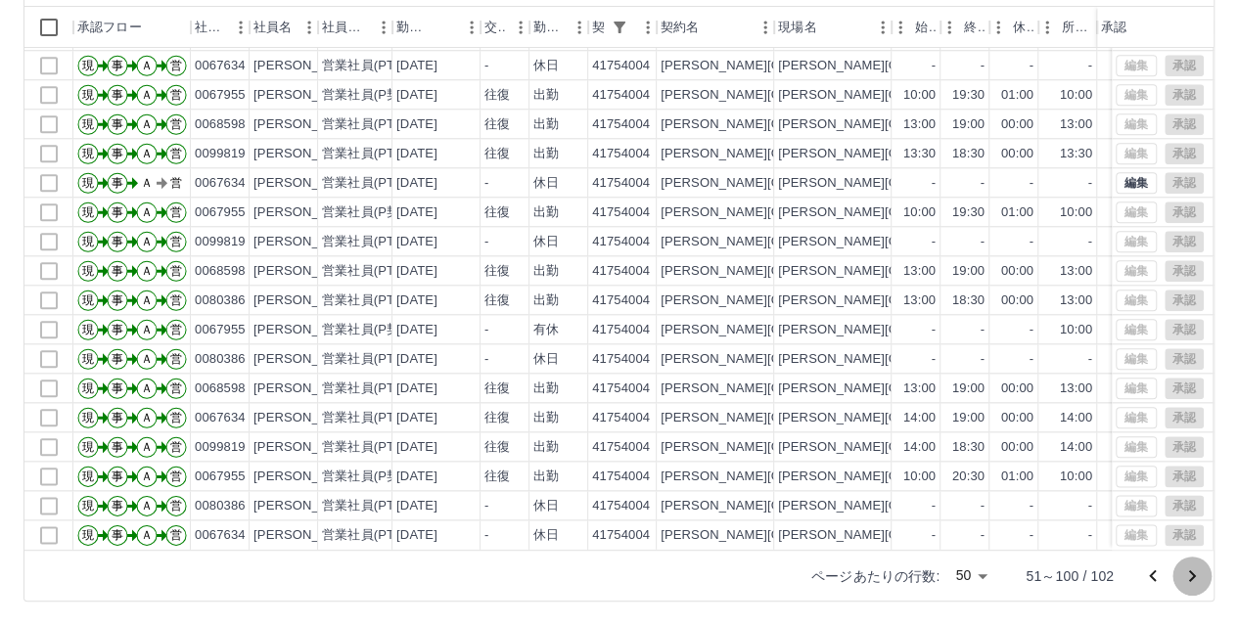
click at [1192, 577] on icon "次のページへ" at bounding box center [1192, 576] width 7 height 12
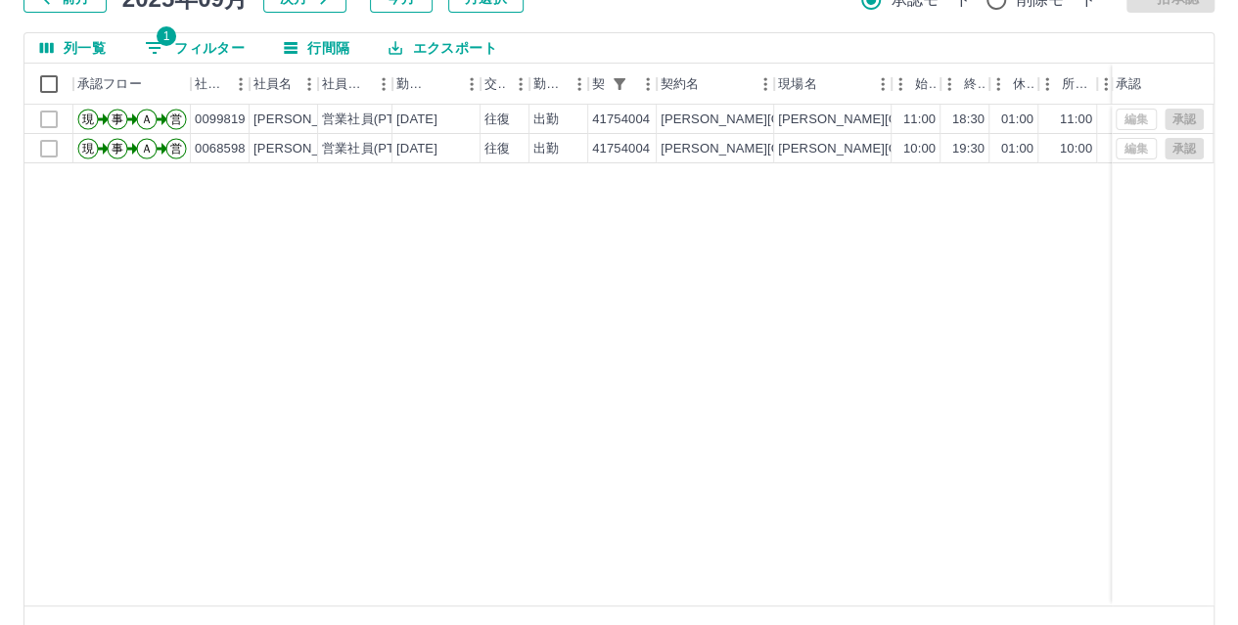
scroll to position [141, 0]
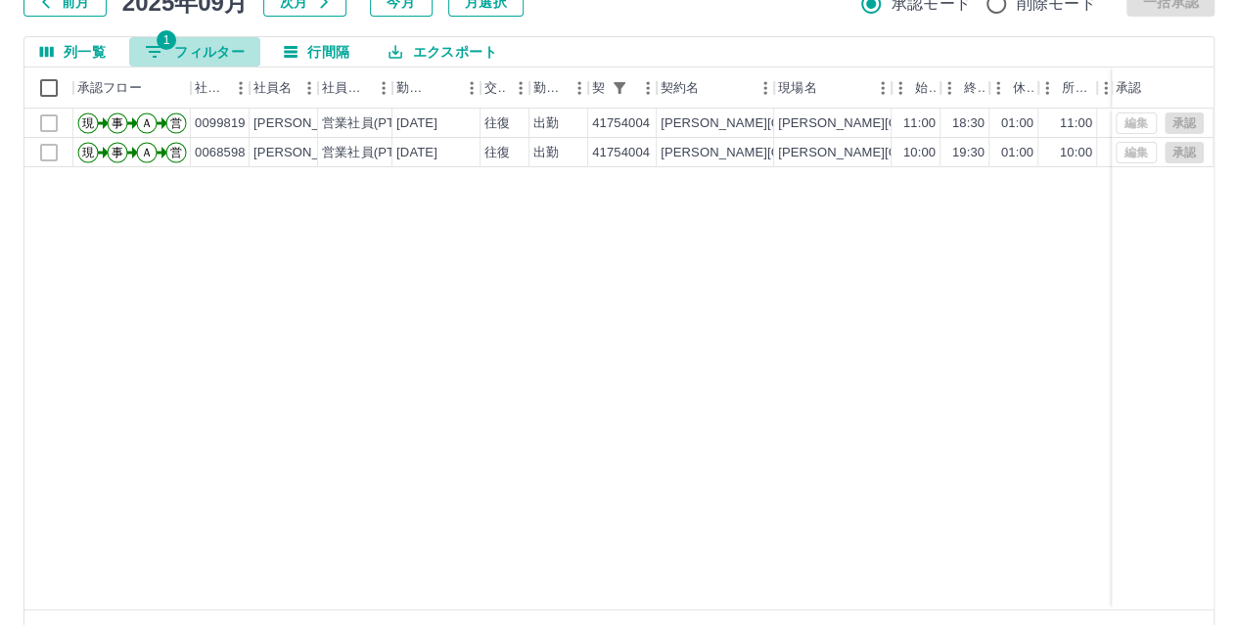
click at [227, 56] on button "1 フィルター" at bounding box center [194, 51] width 131 height 29
select select "**********"
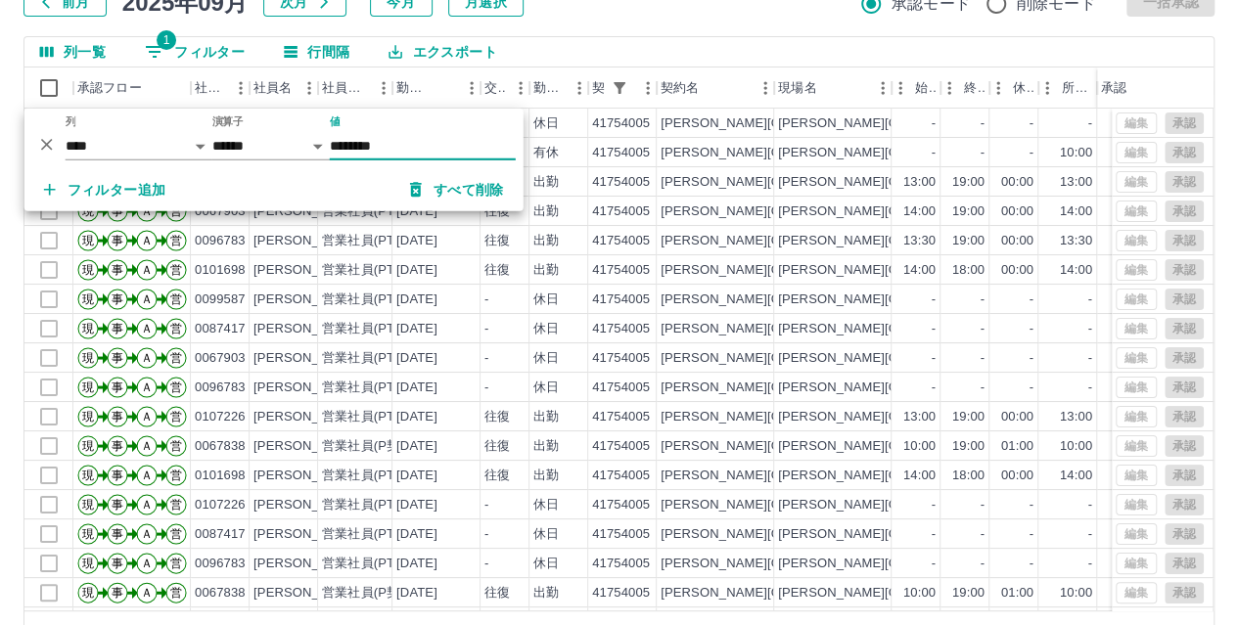
type input "********"
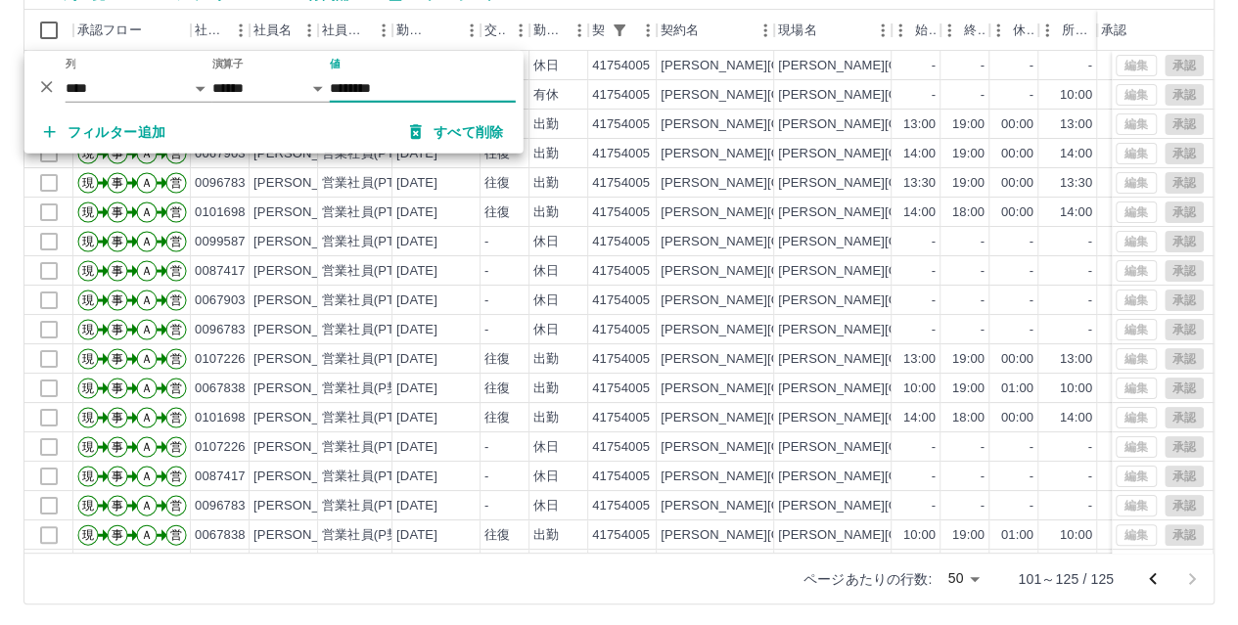
scroll to position [202, 0]
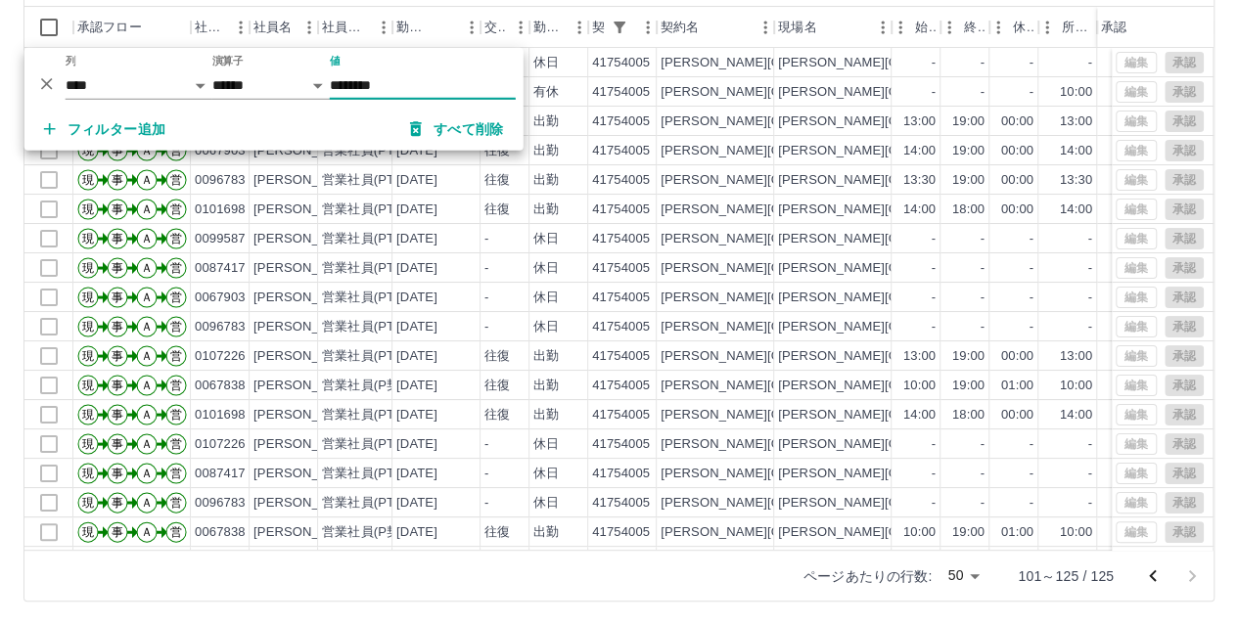
click at [622, 572] on div "ページあたりの行数: 50 ** 101～125 / 125" at bounding box center [618, 575] width 1189 height 51
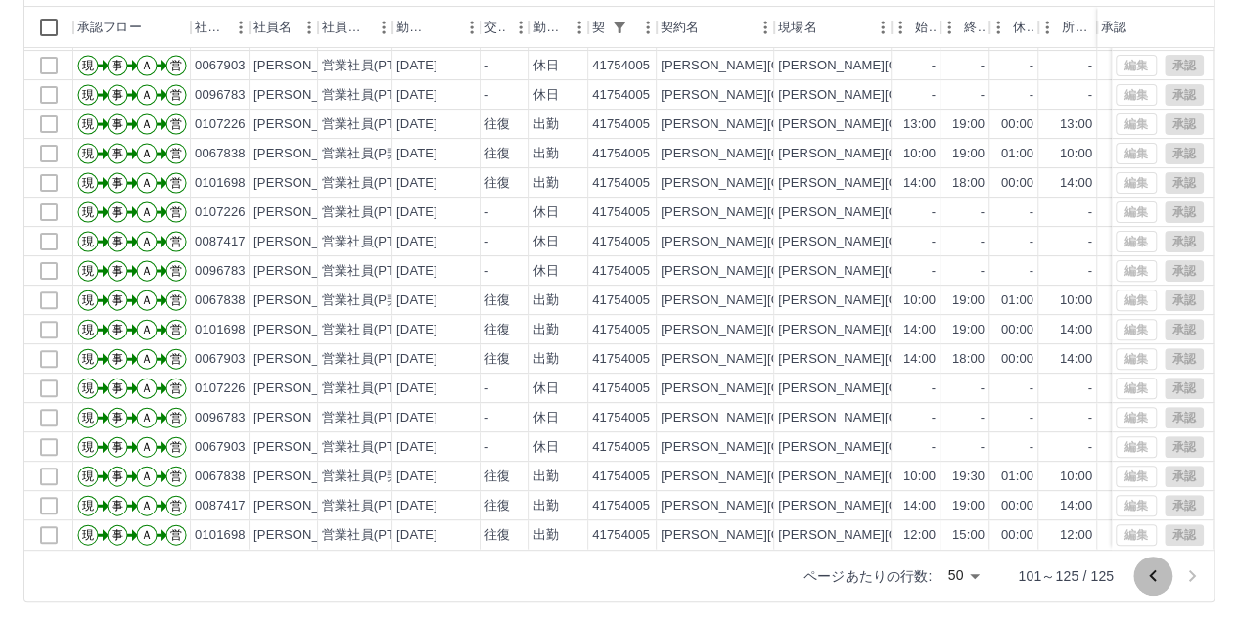
click at [1152, 575] on icon "前のページへ" at bounding box center [1152, 575] width 23 height 23
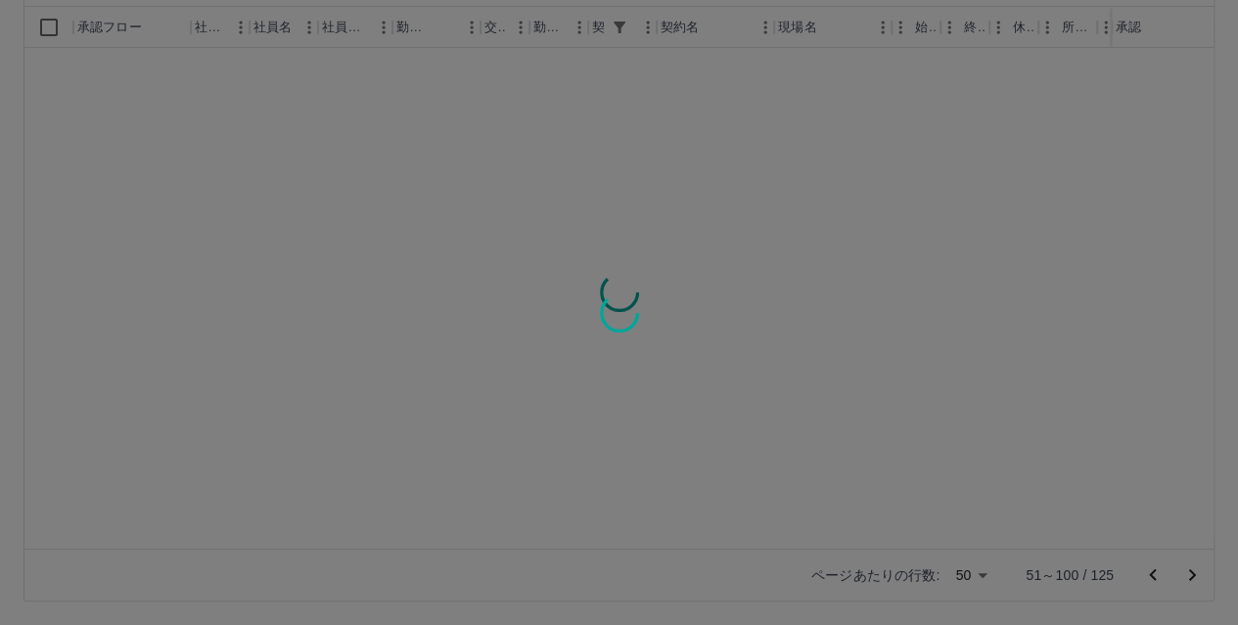
scroll to position [0, 0]
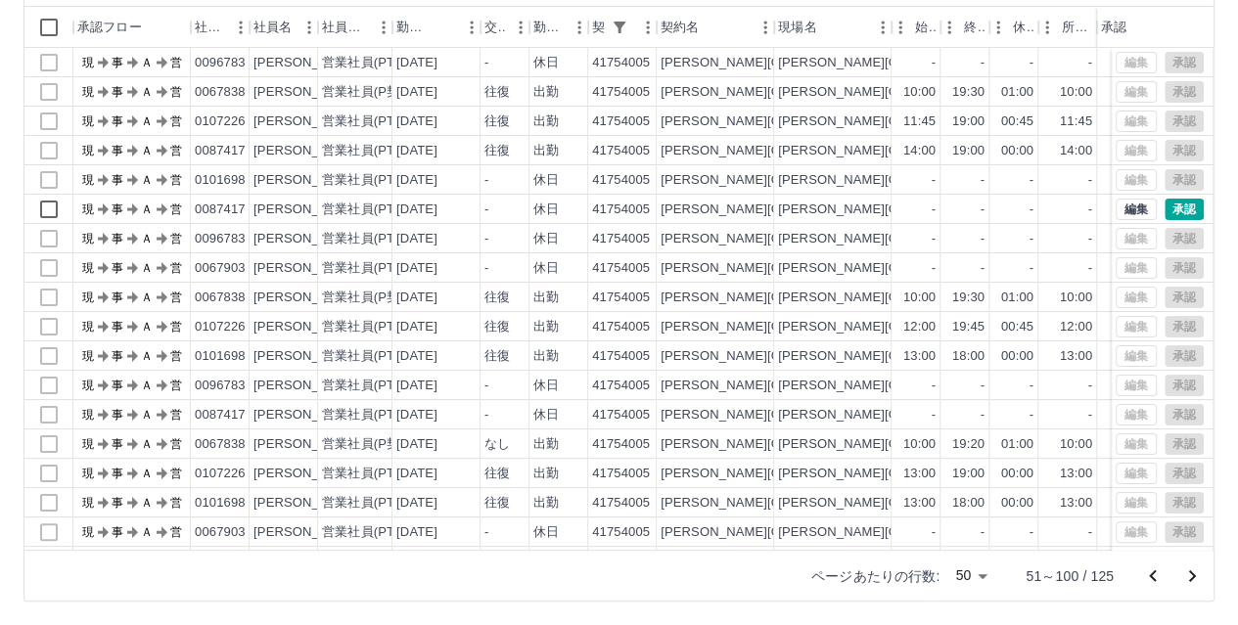
click at [1152, 575] on div at bounding box center [619, 312] width 1238 height 625
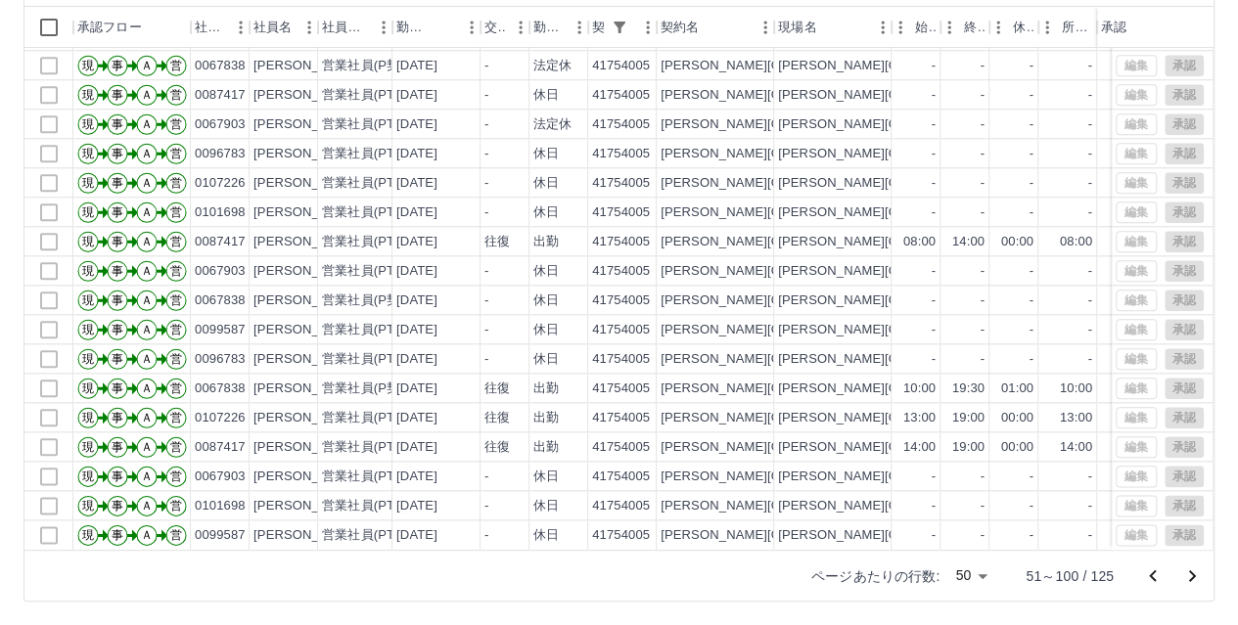
scroll to position [979, 0]
click at [1152, 574] on icon "前のページへ" at bounding box center [1152, 575] width 23 height 23
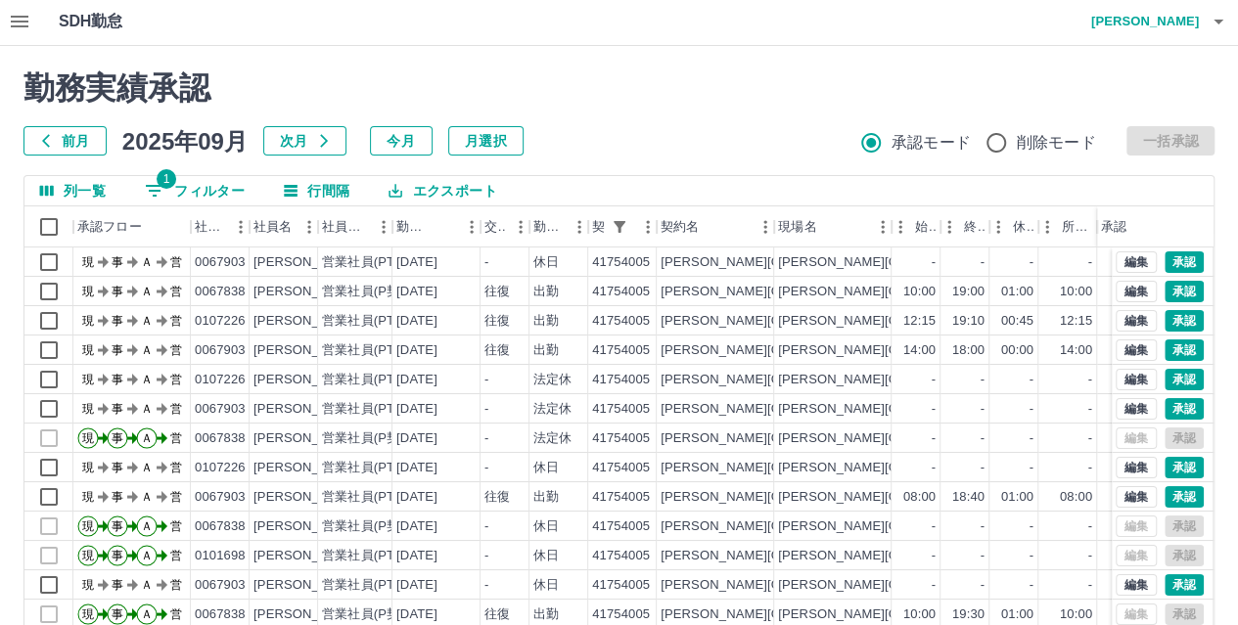
scroll to position [0, 0]
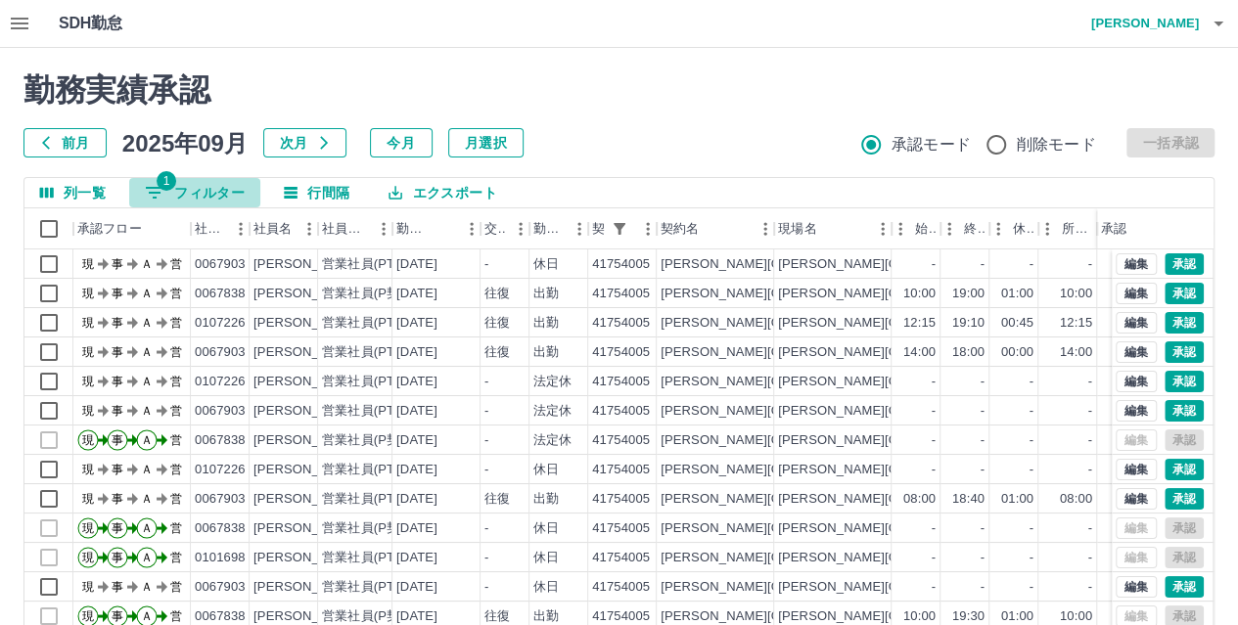
click at [164, 179] on span "1" at bounding box center [167, 181] width 20 height 20
select select "**********"
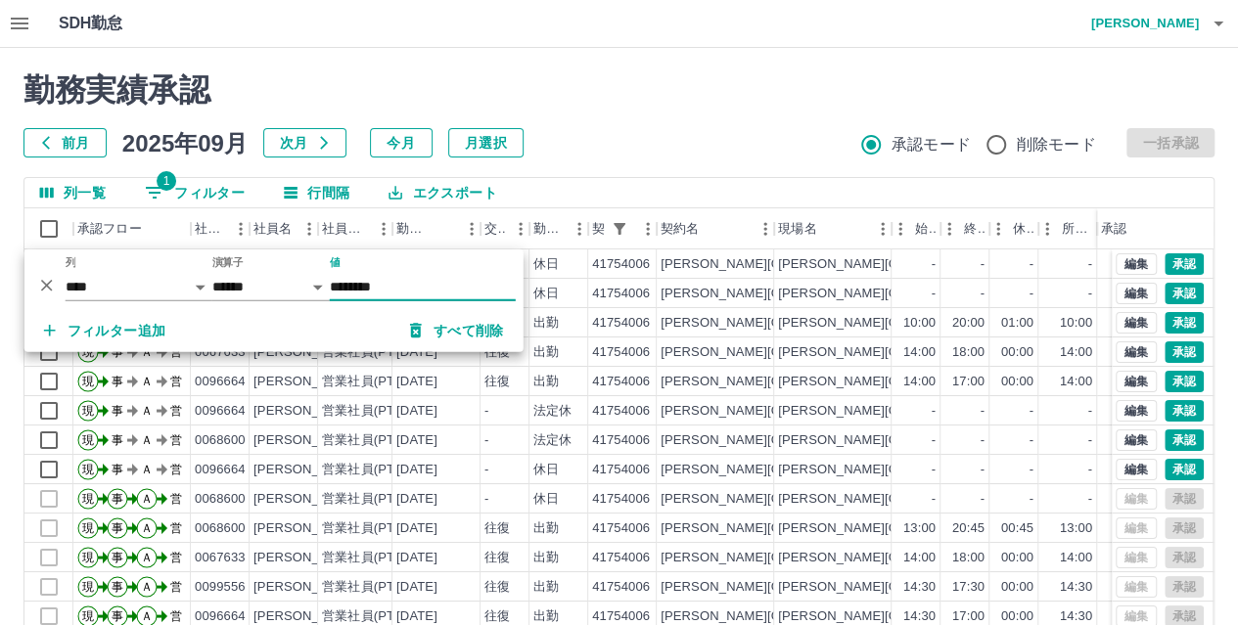
type input "********"
